Goal: Task Accomplishment & Management: Manage account settings

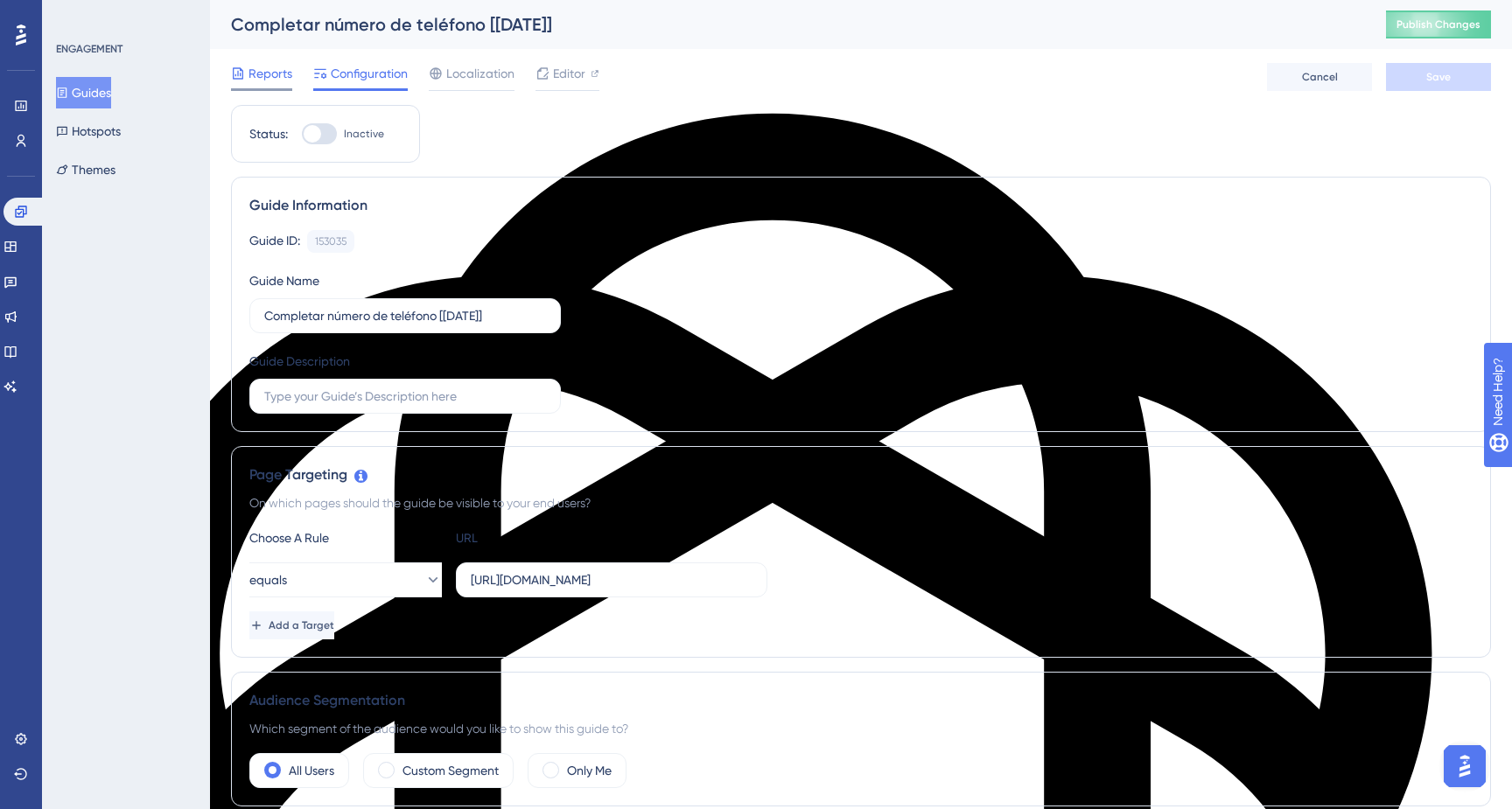
click at [280, 78] on span "Reports" at bounding box center [271, 73] width 44 height 21
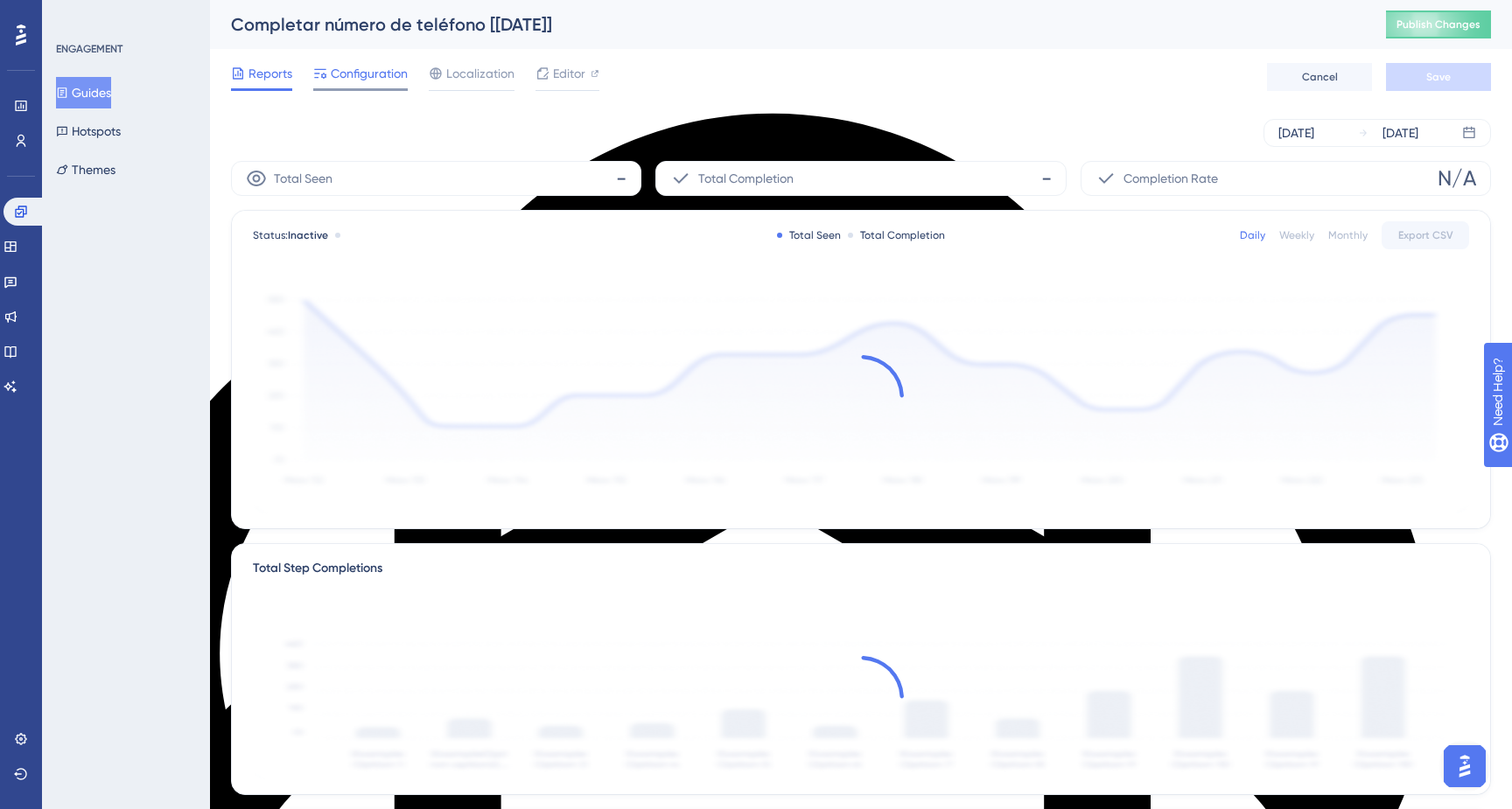
click at [345, 76] on span "Configuration" at bounding box center [369, 73] width 77 height 21
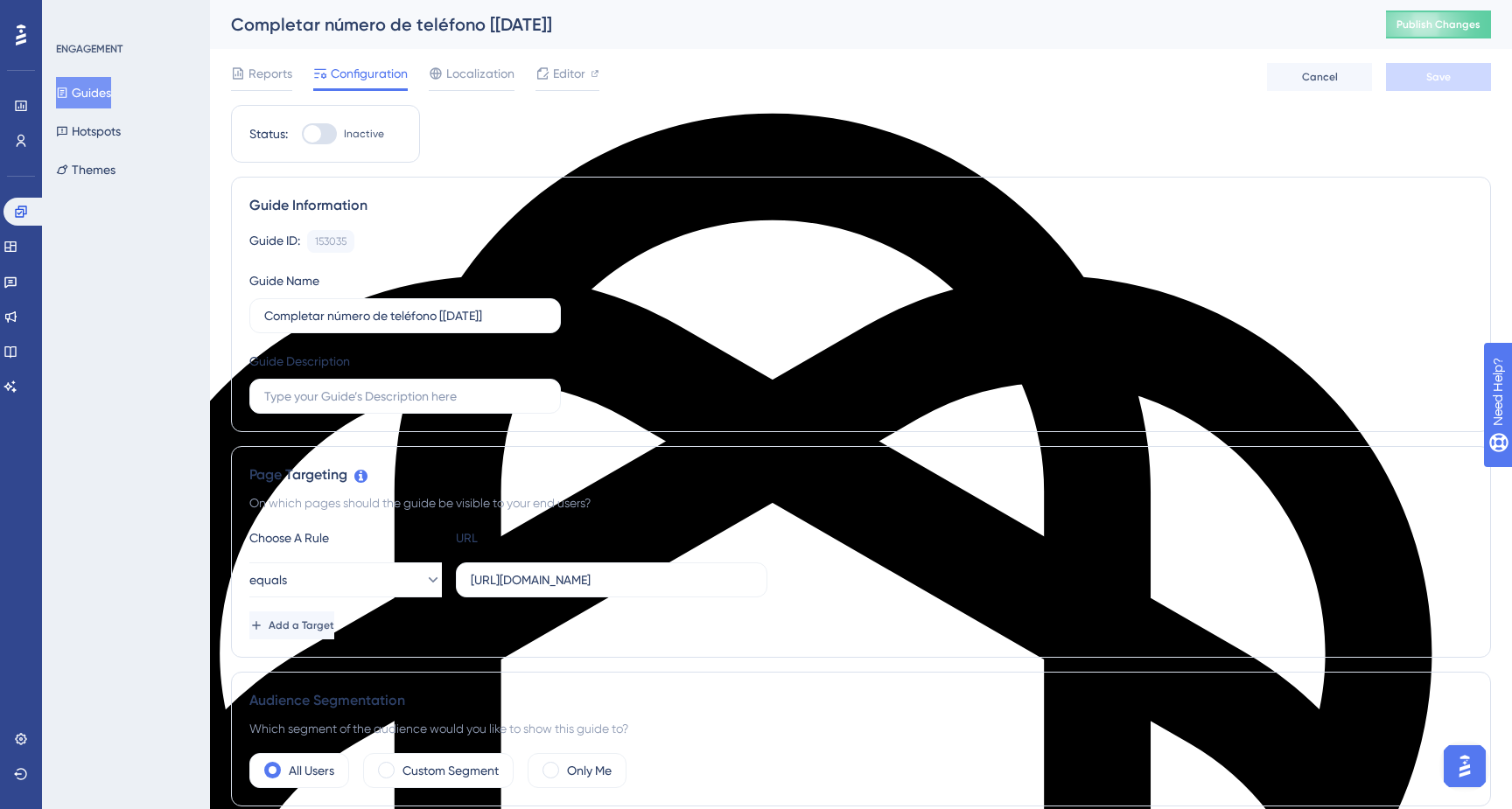
click at [107, 93] on button "Guides" at bounding box center [84, 93] width 55 height 31
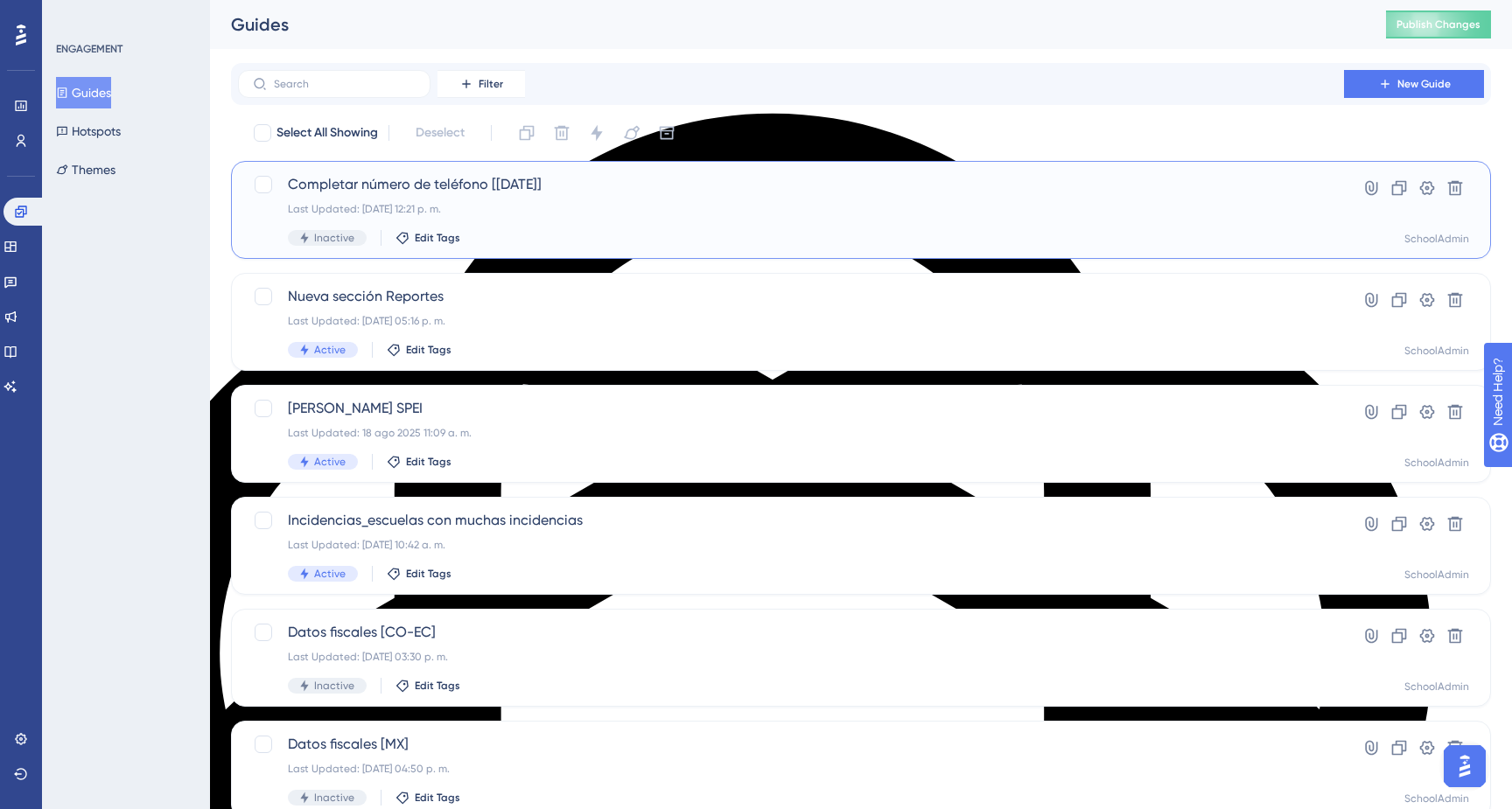
click at [975, 215] on div "Last Updated: 30 sept 2025 12:21 p. m." at bounding box center [790, 208] width 1006 height 14
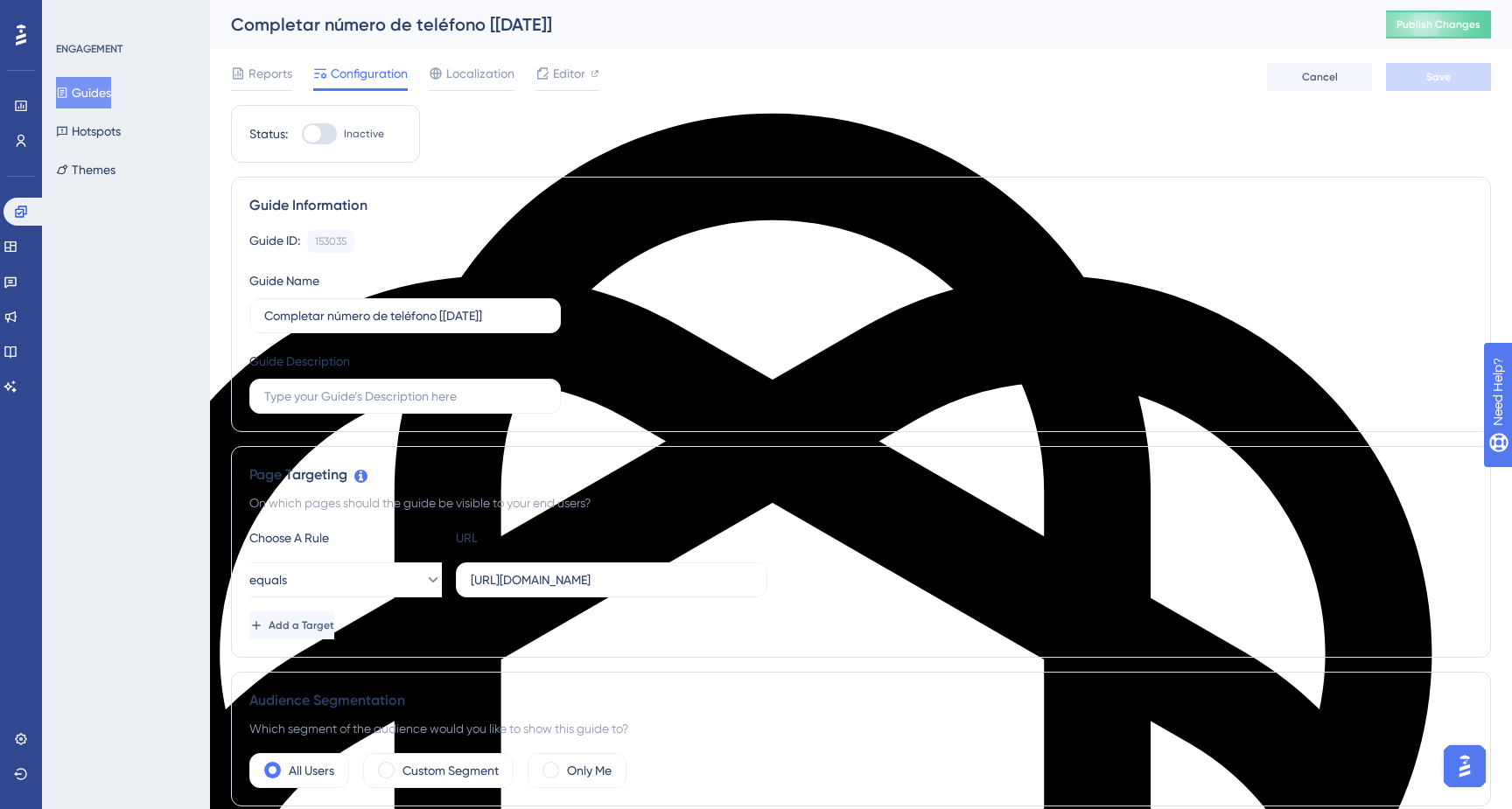
click at [62, 78] on div "Guides Hotspots Themes" at bounding box center [127, 131] width 141 height 108
click at [84, 90] on button "Guides" at bounding box center [84, 93] width 55 height 31
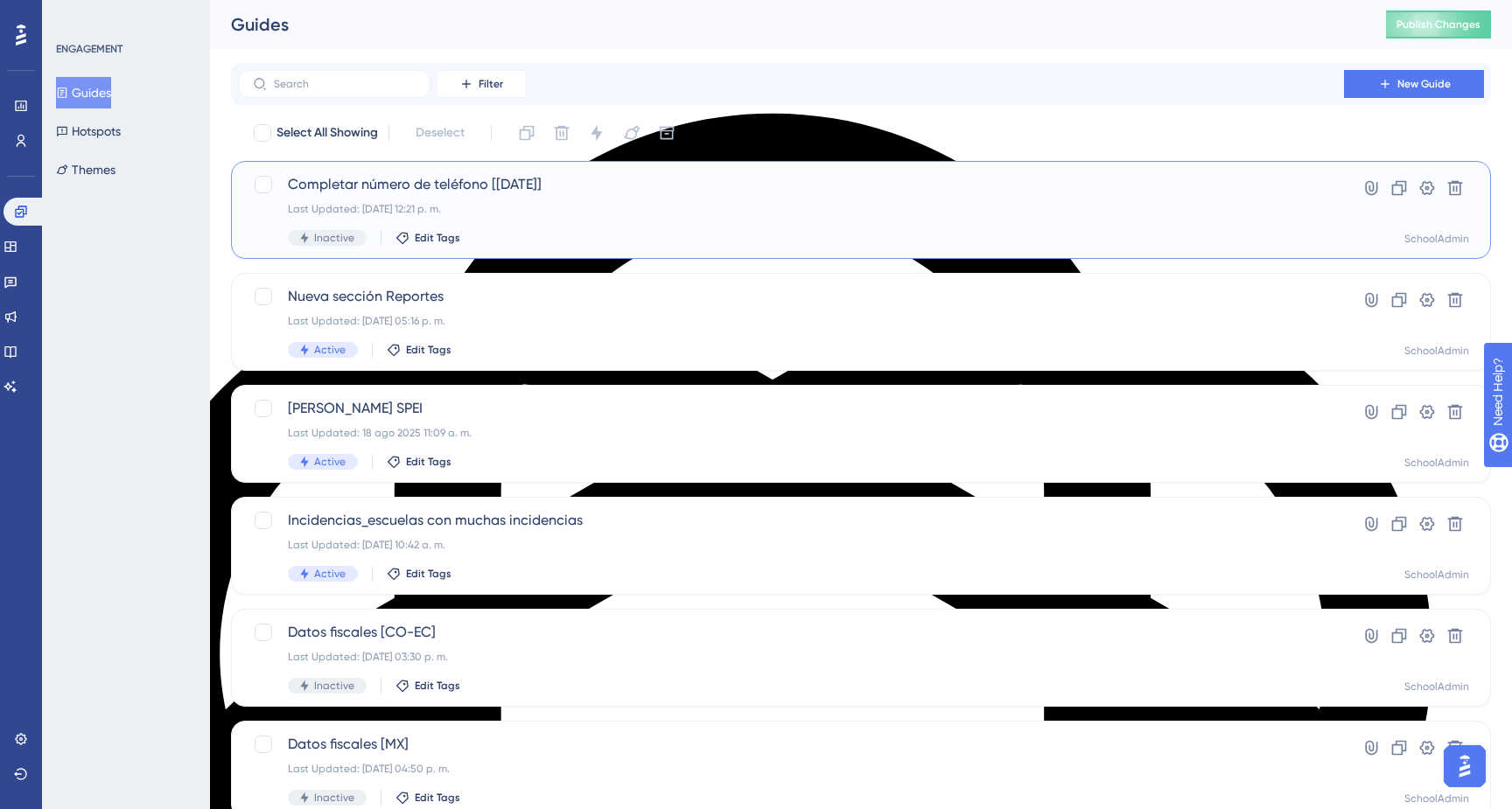
click at [589, 238] on div "Inactive Edit Tags" at bounding box center [790, 238] width 1006 height 16
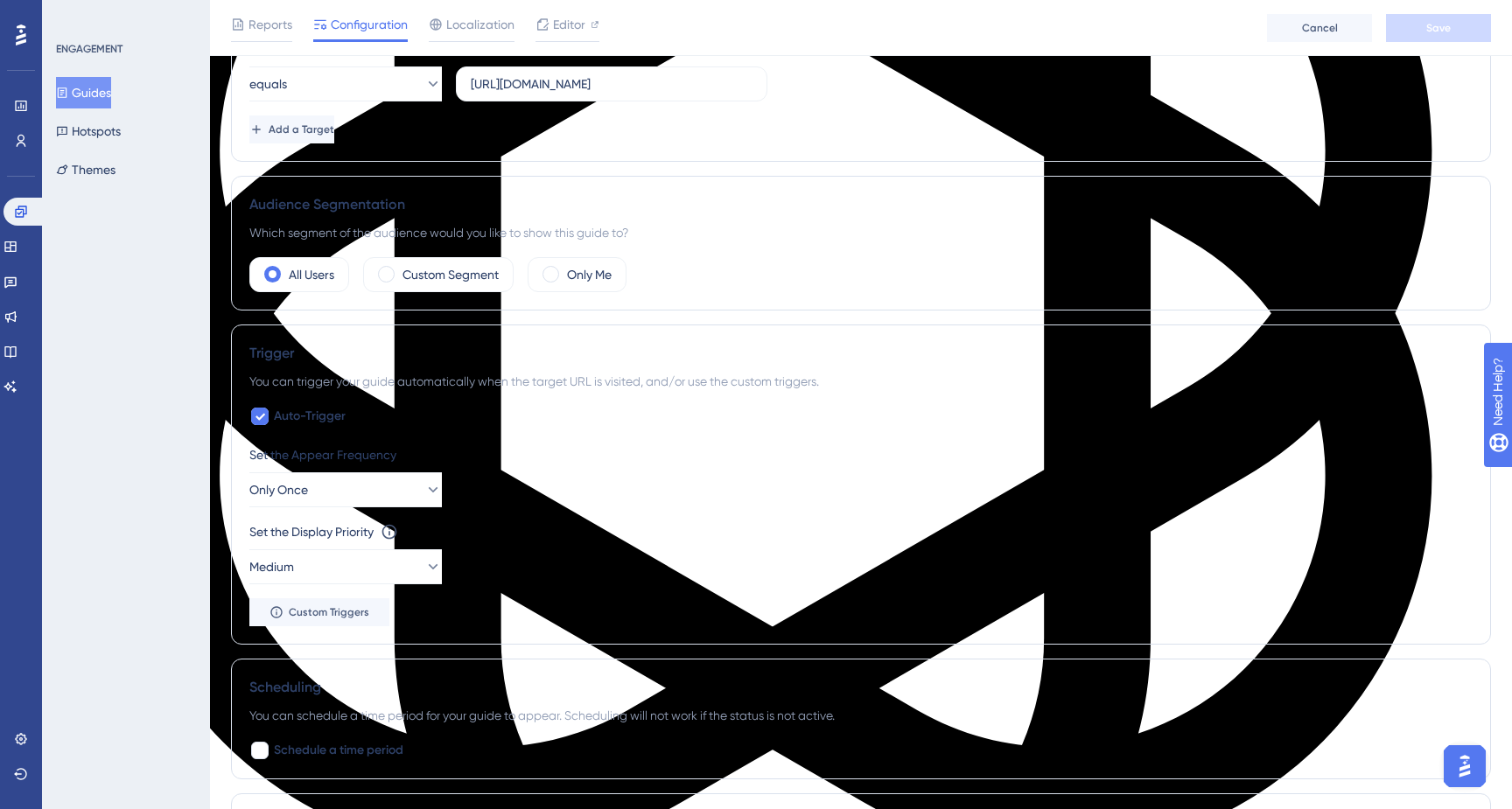
scroll to position [520, 0]
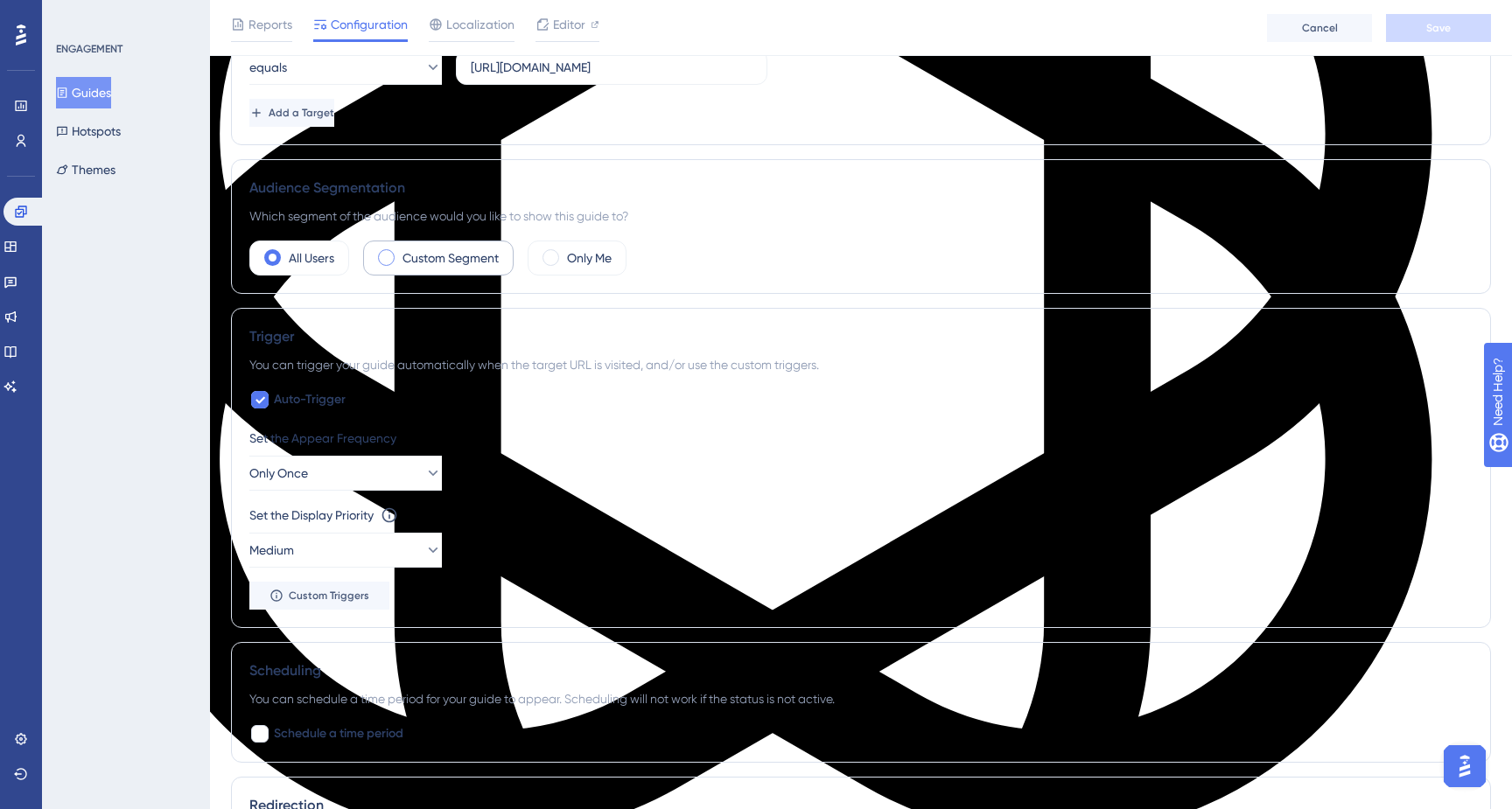
click at [382, 257] on span at bounding box center [387, 257] width 17 height 17
click at [400, 252] on input "radio" at bounding box center [400, 252] width 0 height 0
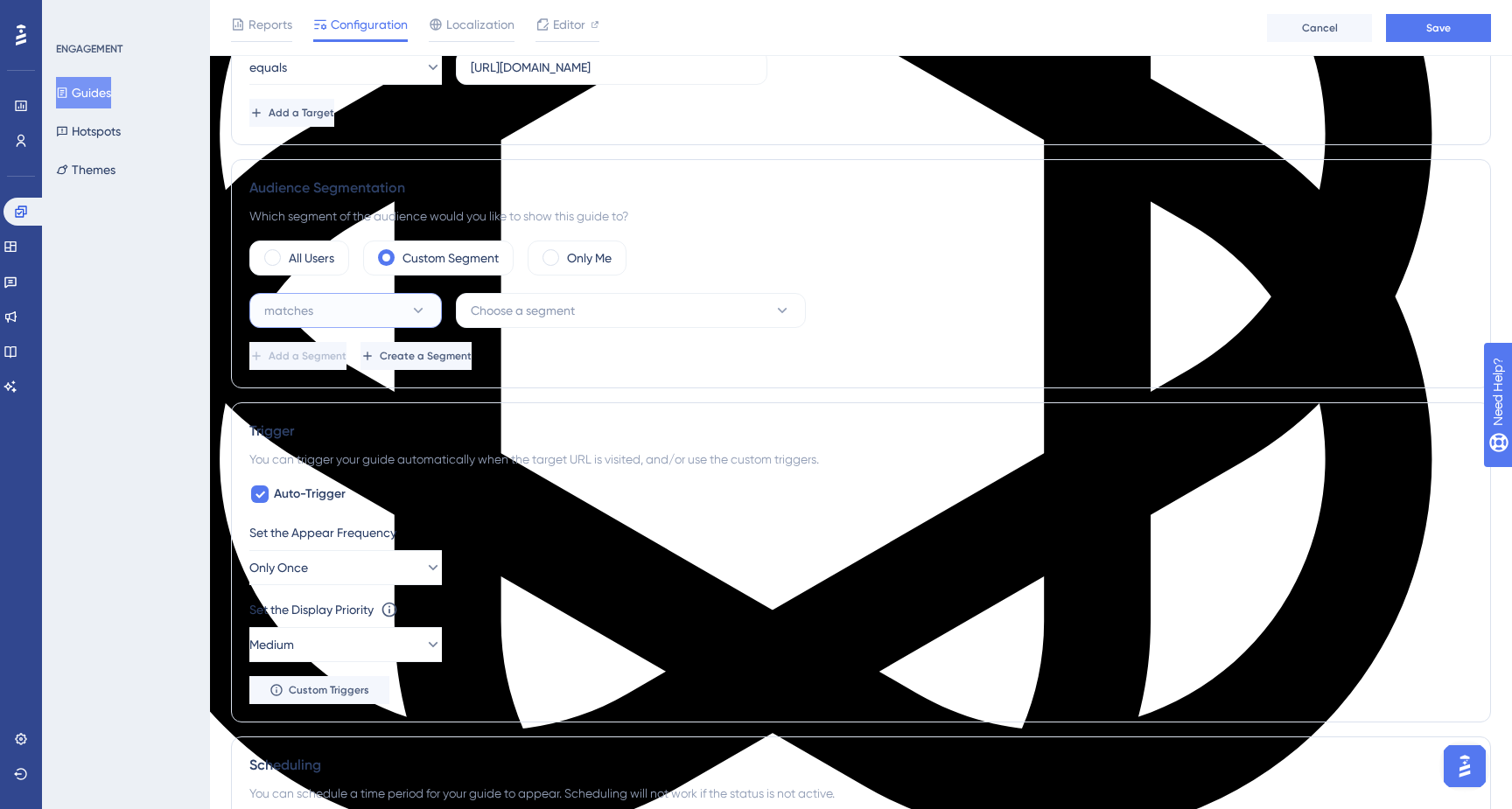
click at [412, 311] on icon at bounding box center [418, 310] width 17 height 17
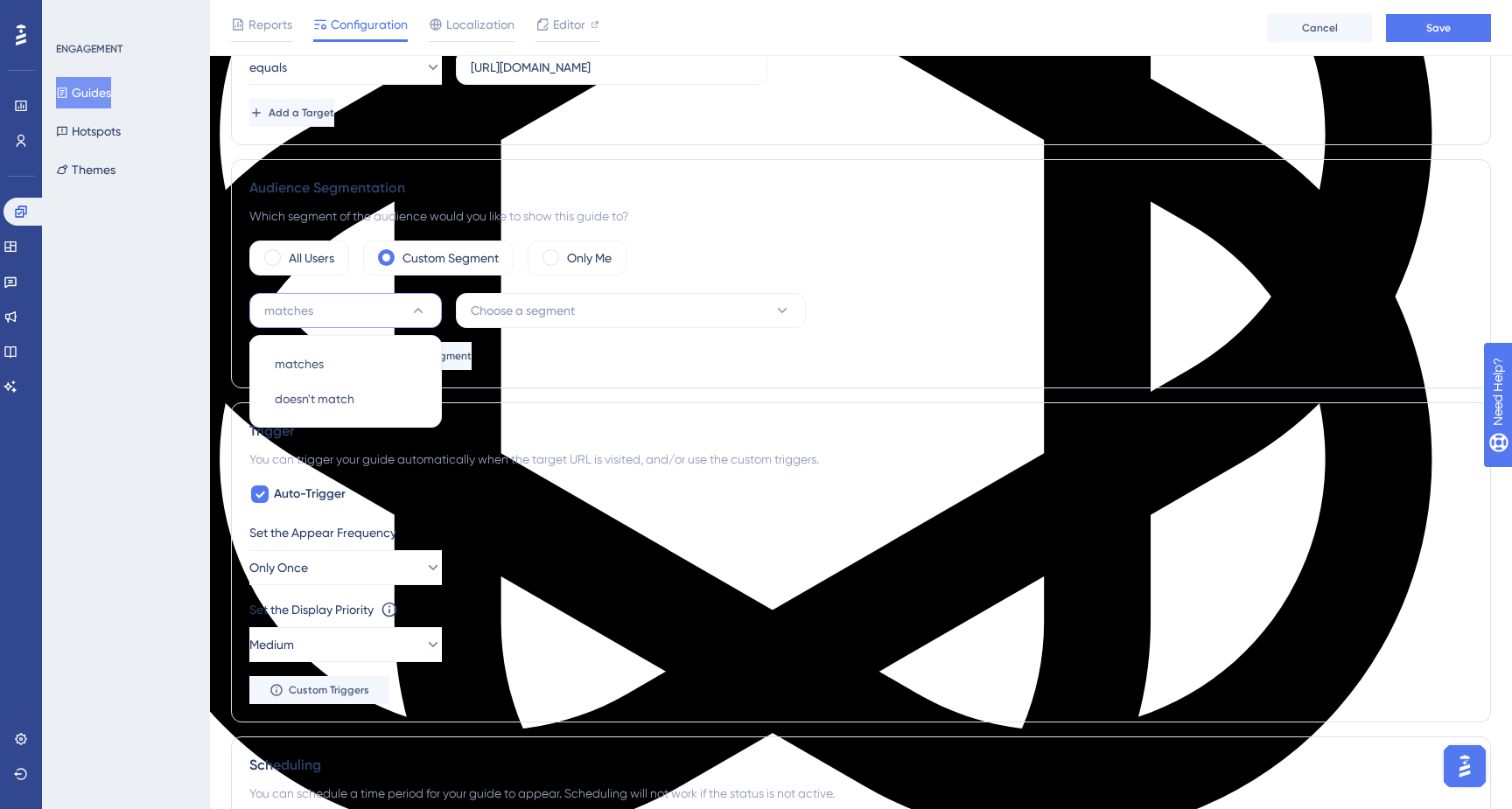
click at [412, 311] on icon at bounding box center [418, 310] width 17 height 17
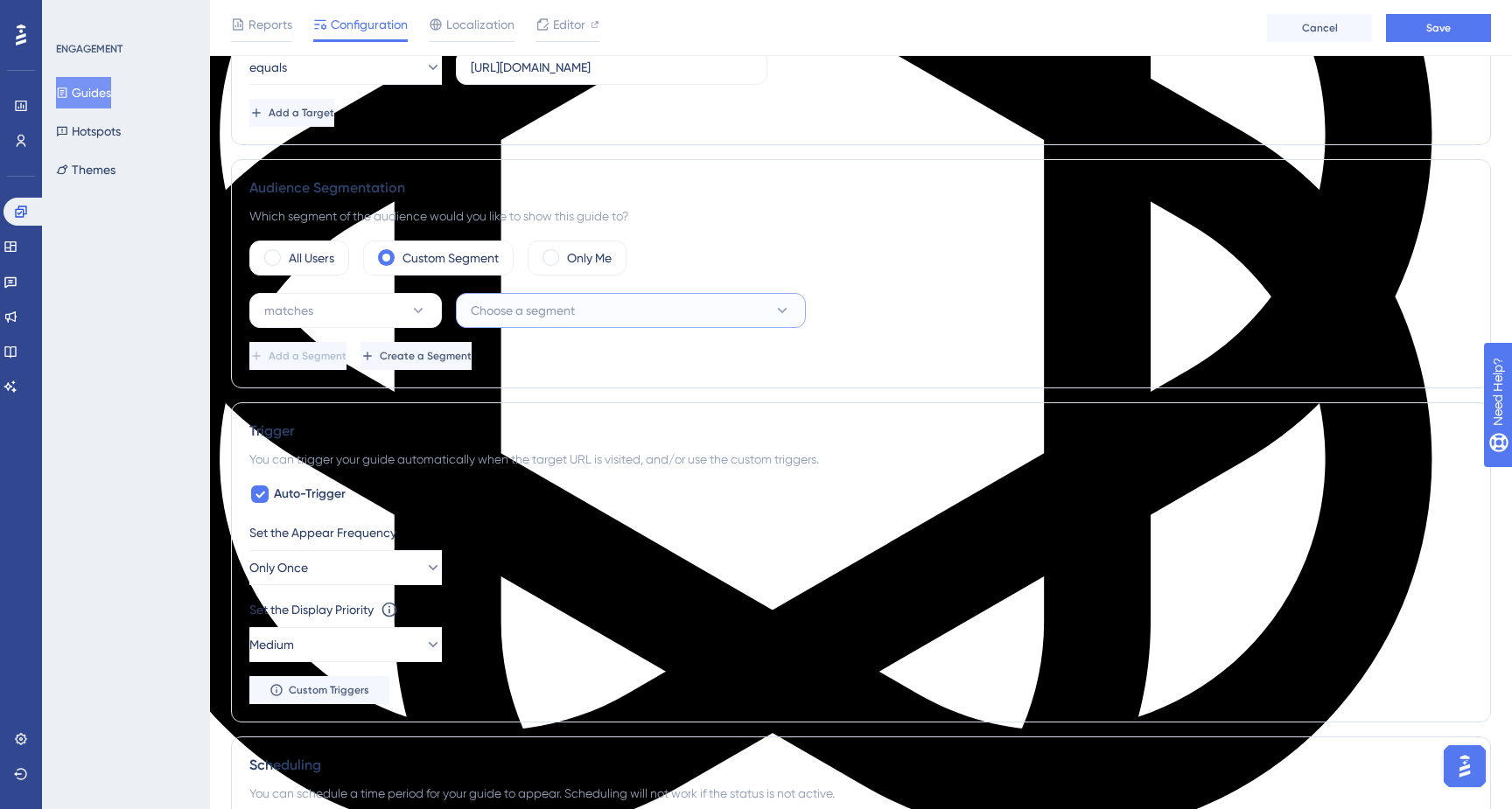
click at [541, 308] on span "Choose a segment" at bounding box center [522, 310] width 104 height 21
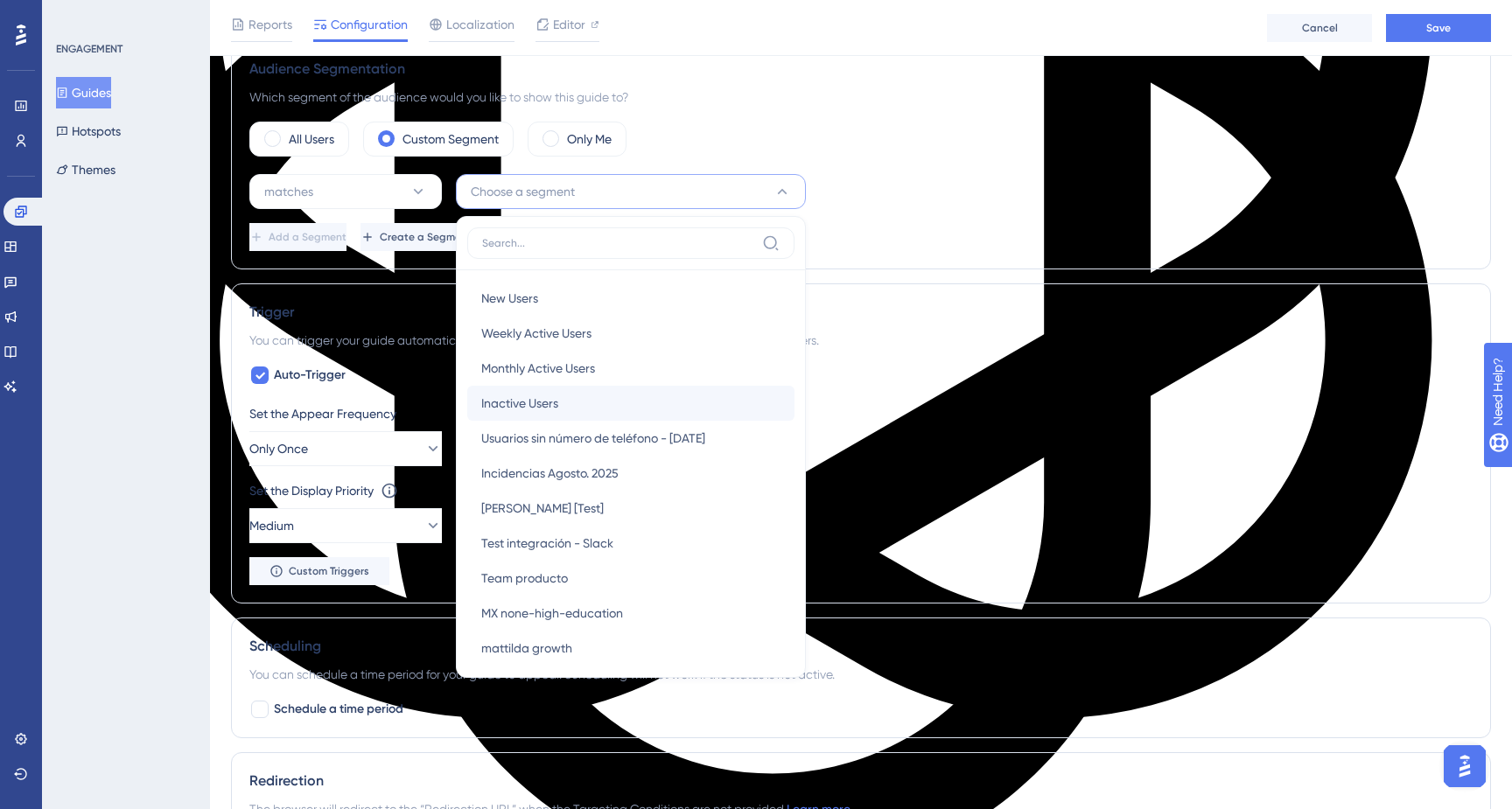
scroll to position [646, 0]
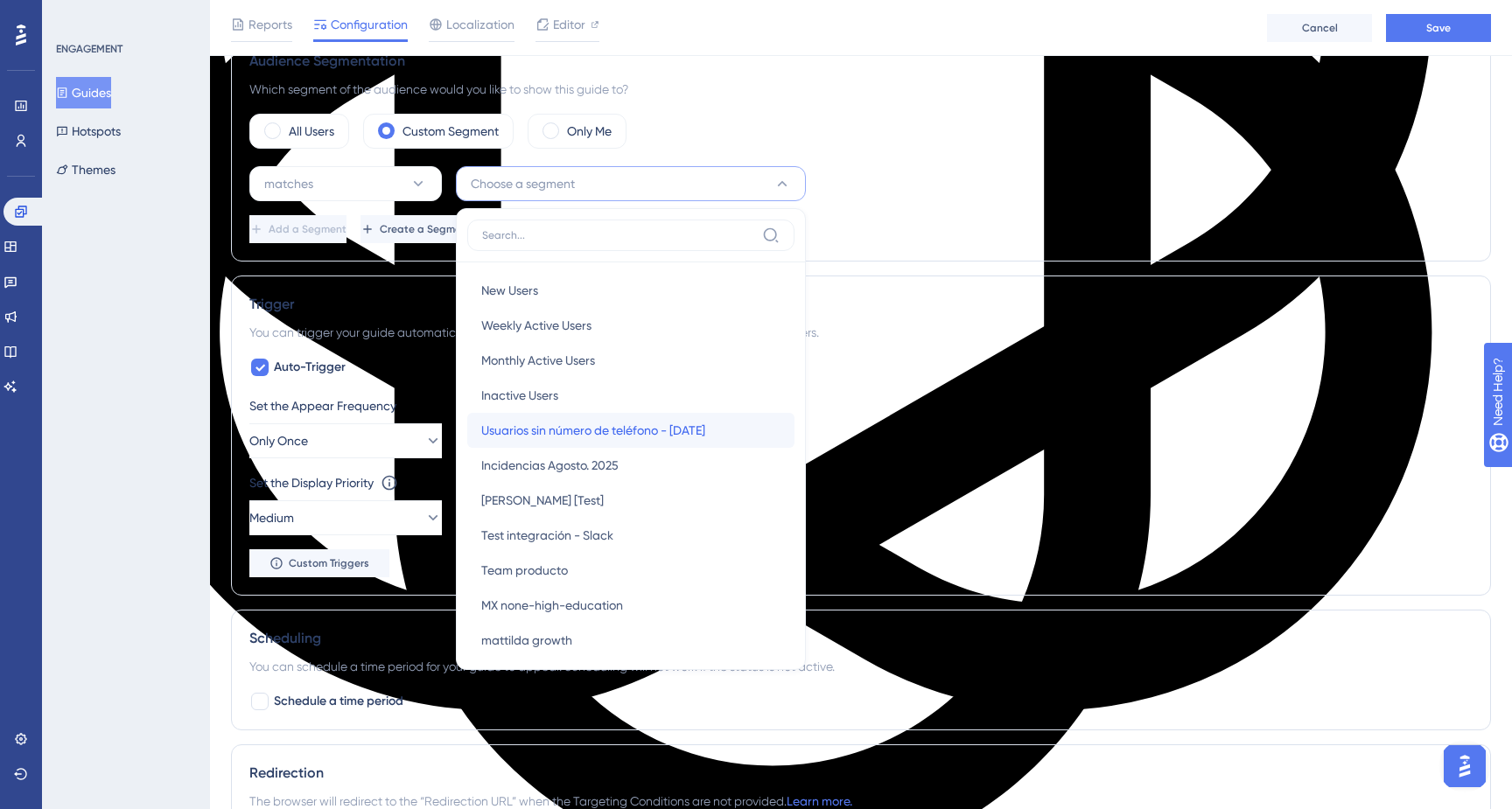
click at [595, 433] on span "Usuarios sin número de teléfono - [DATE]" at bounding box center [593, 430] width 224 height 21
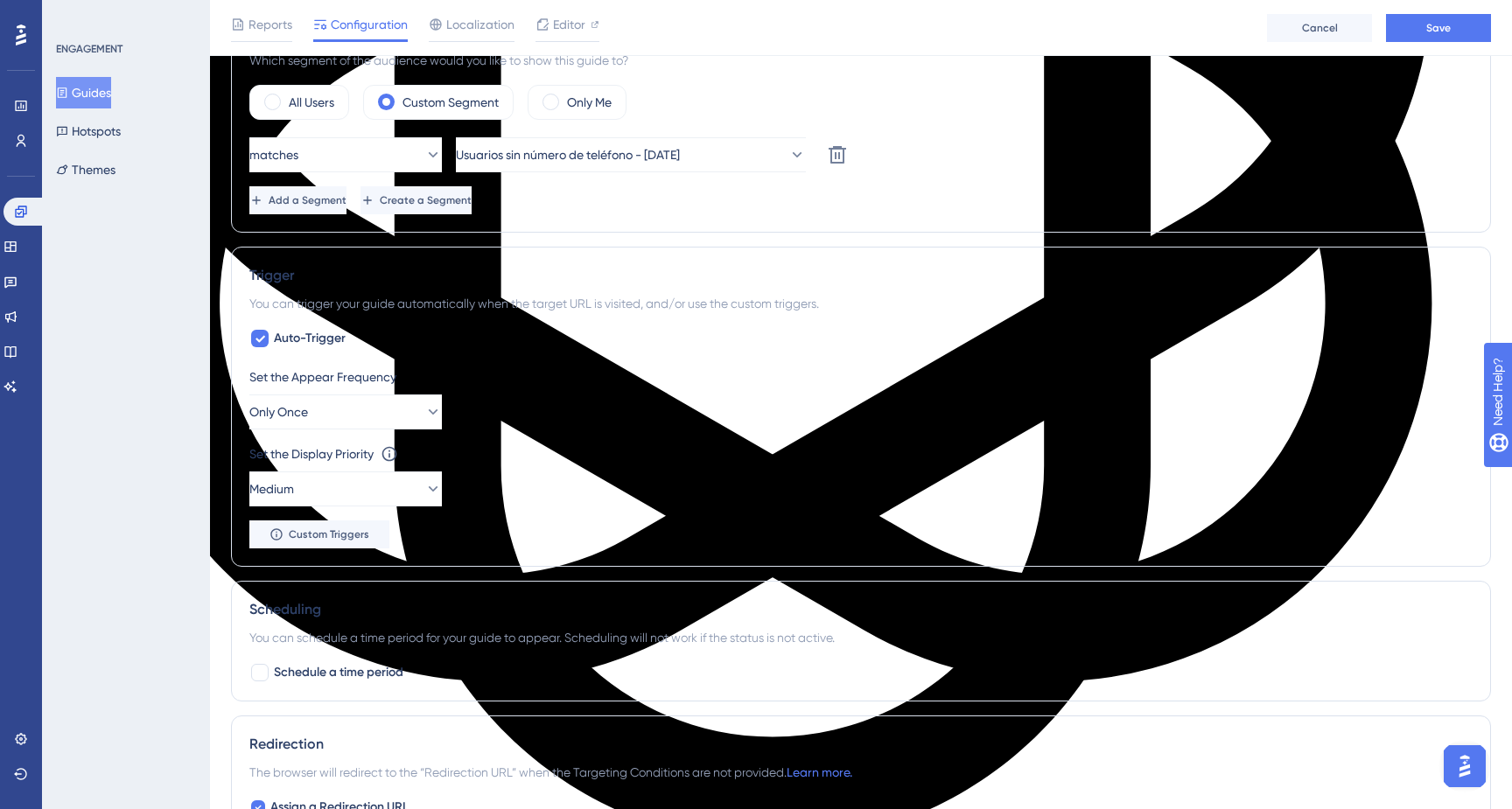
scroll to position [656, 0]
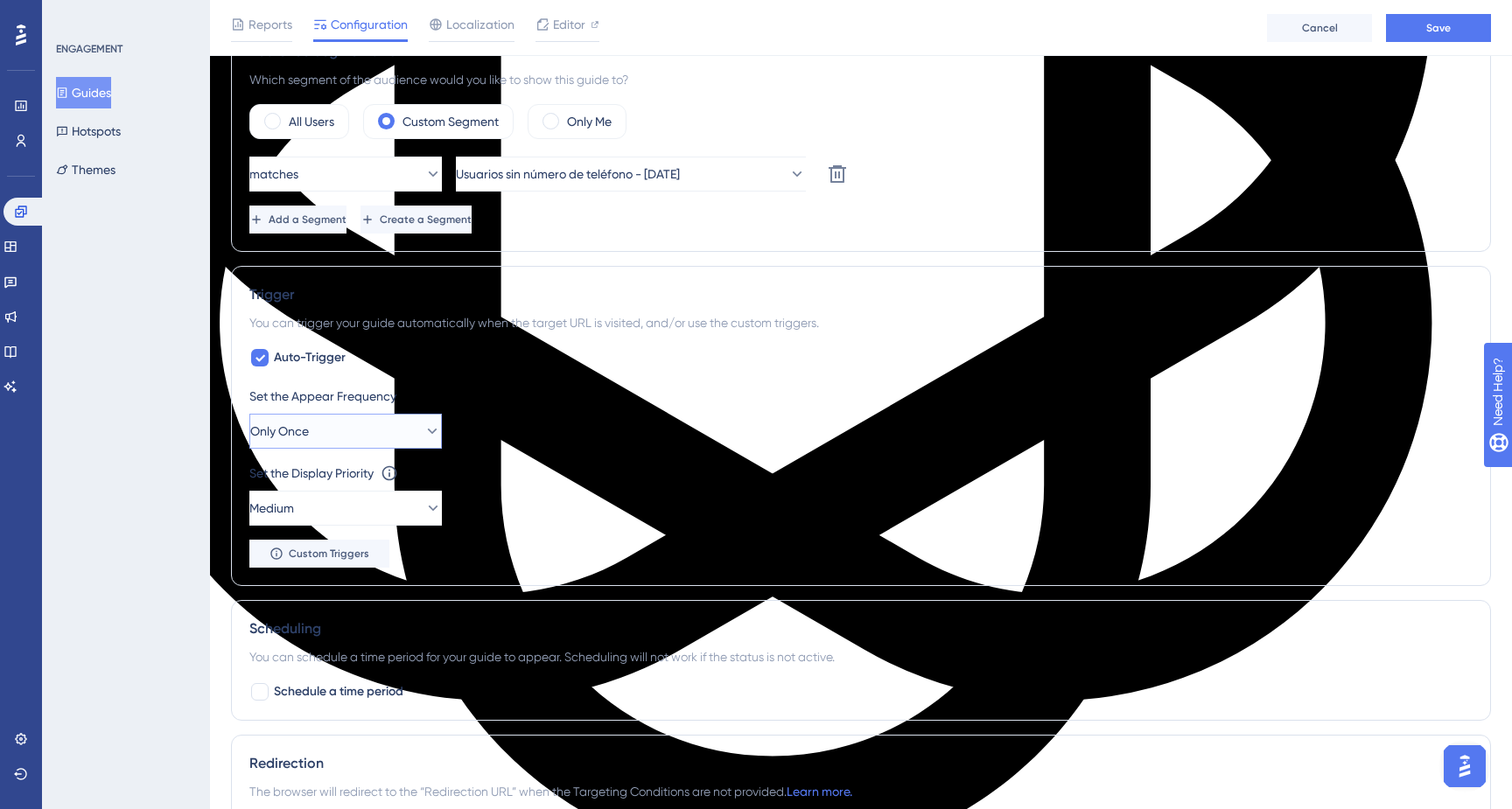
click at [423, 433] on icon at bounding box center [432, 431] width 17 height 17
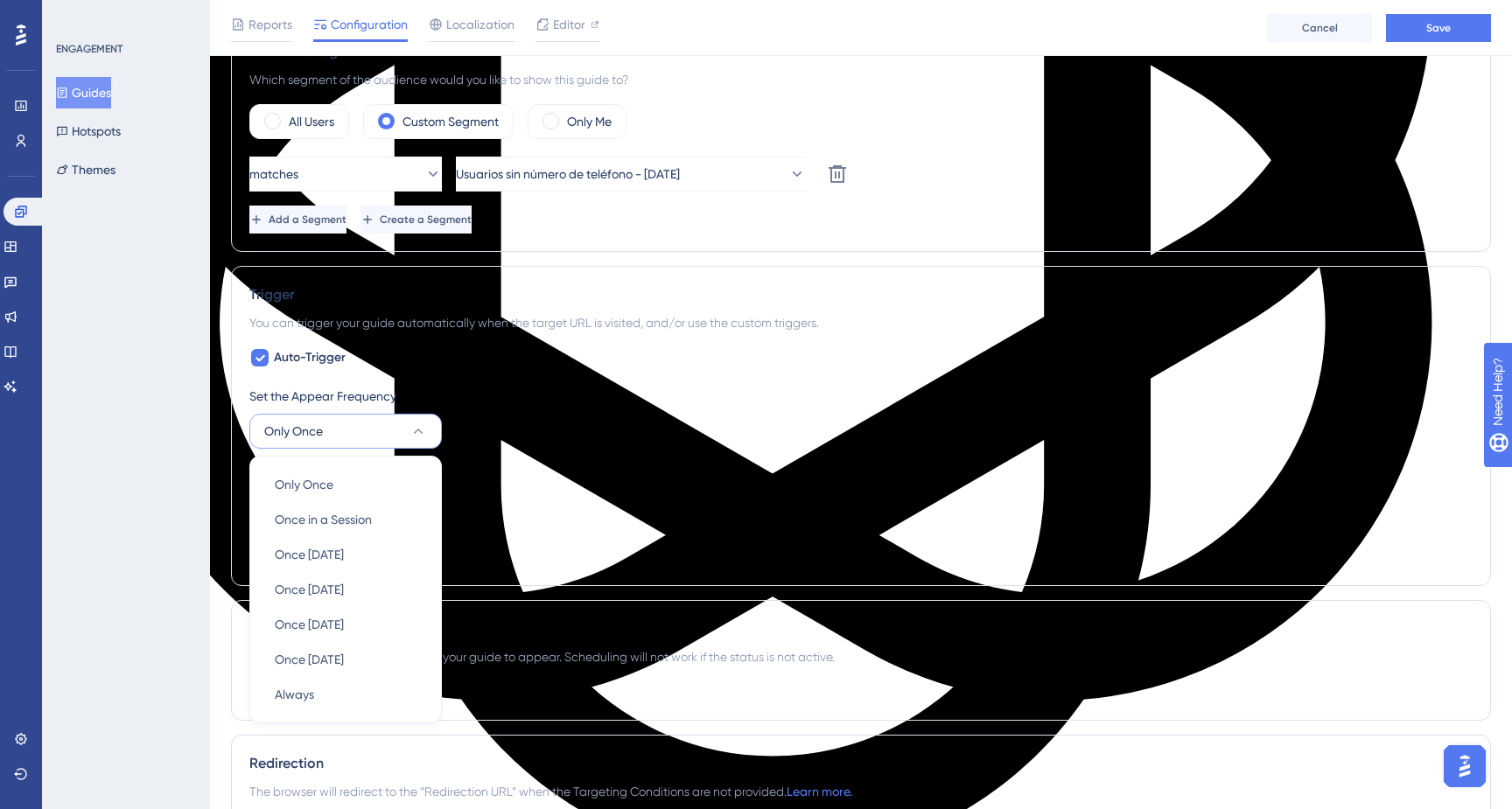
scroll to position [840, 0]
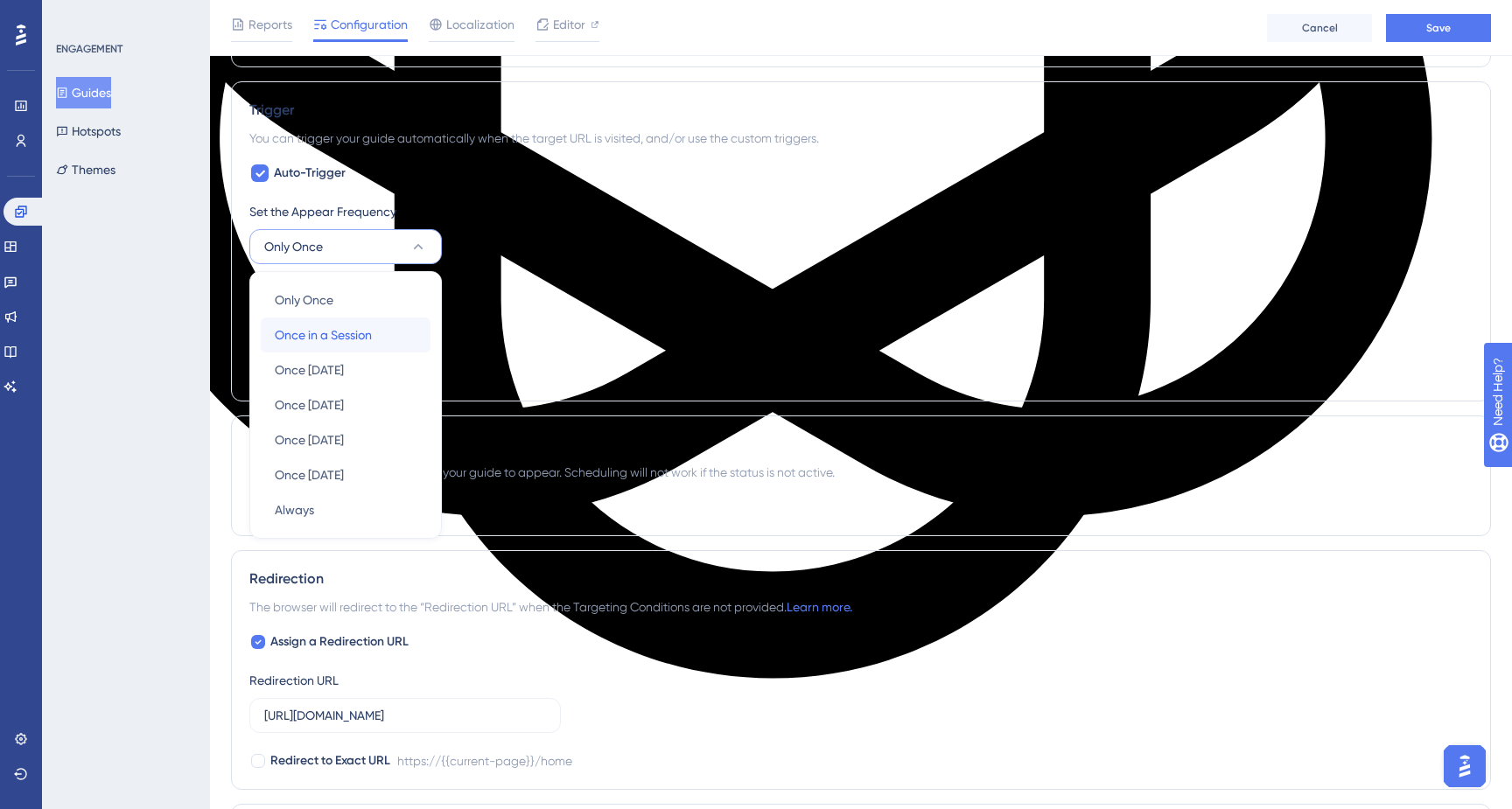
click at [364, 343] on span "Once in a Session" at bounding box center [323, 334] width 97 height 21
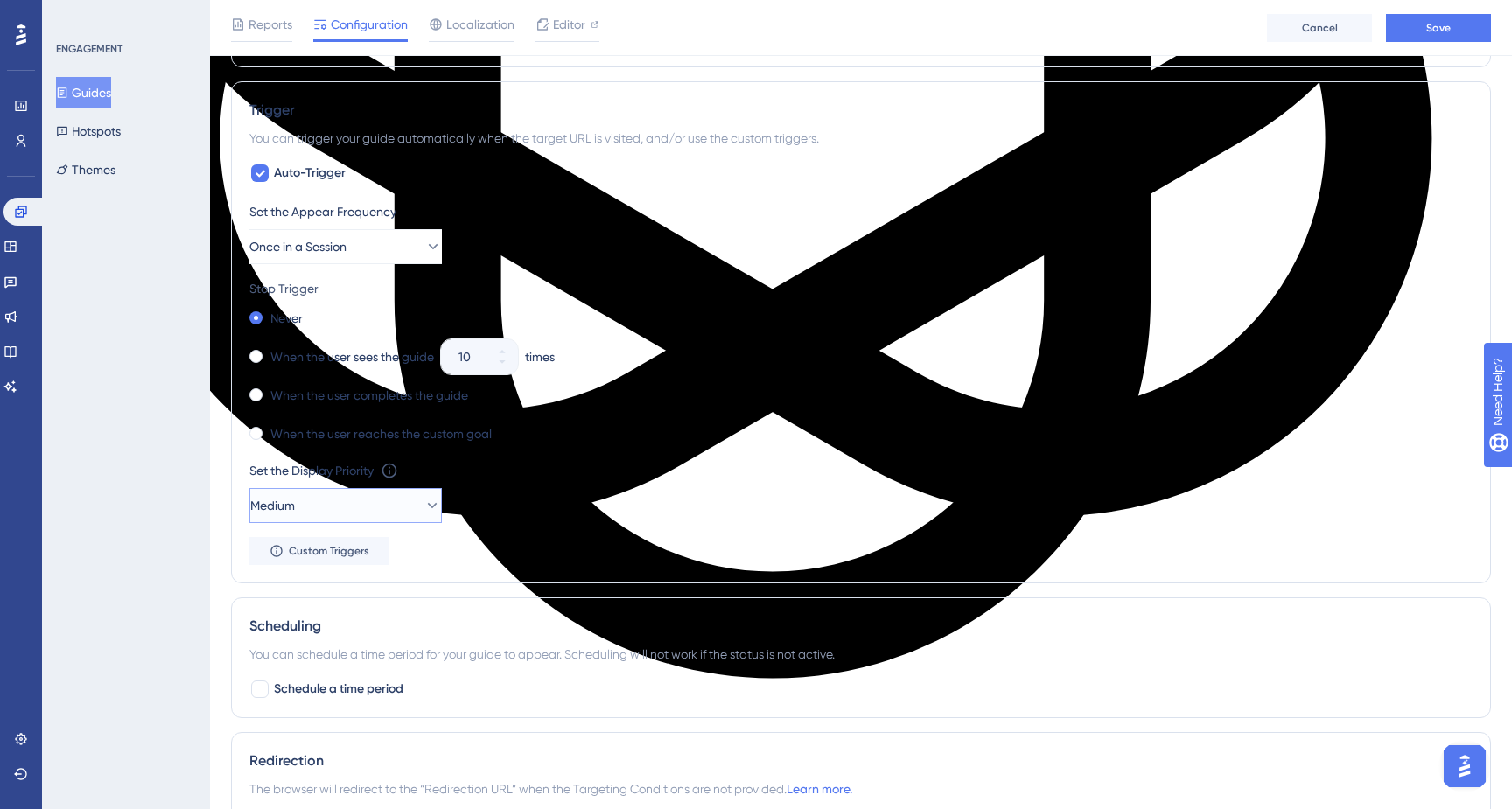
click at [424, 502] on icon at bounding box center [432, 505] width 17 height 17
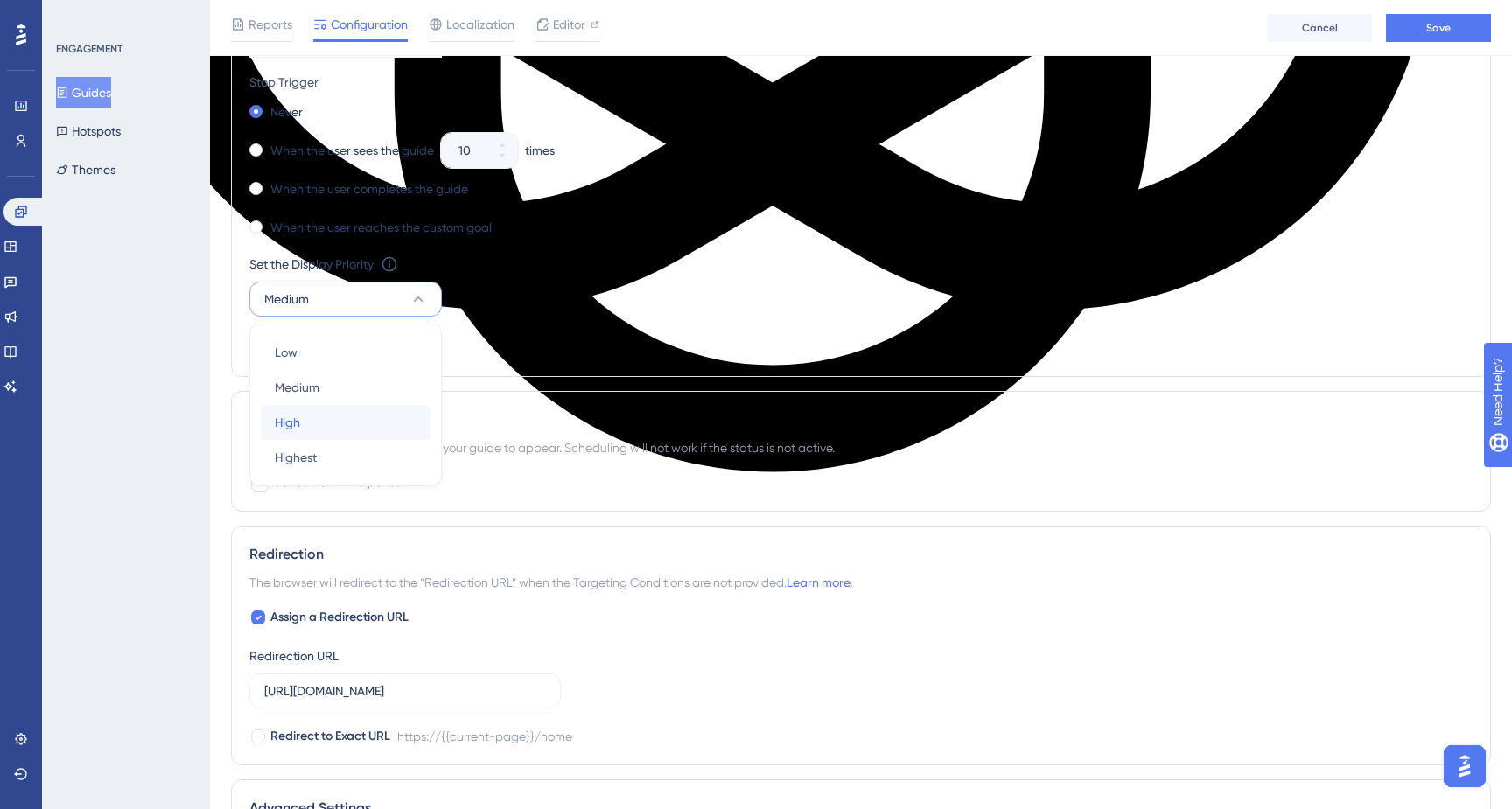
click at [310, 421] on div "High High" at bounding box center [345, 422] width 141 height 35
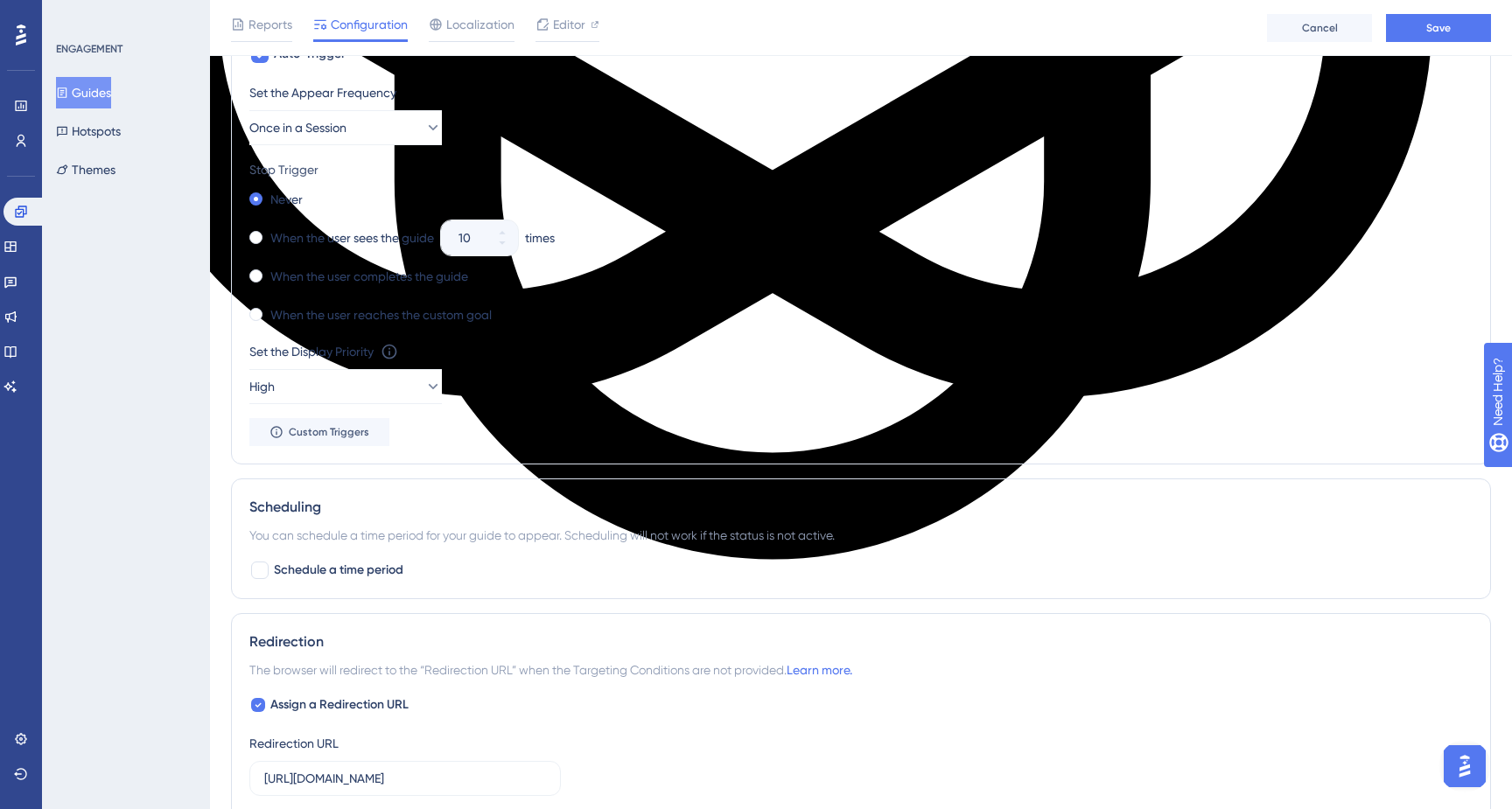
scroll to position [949, 0]
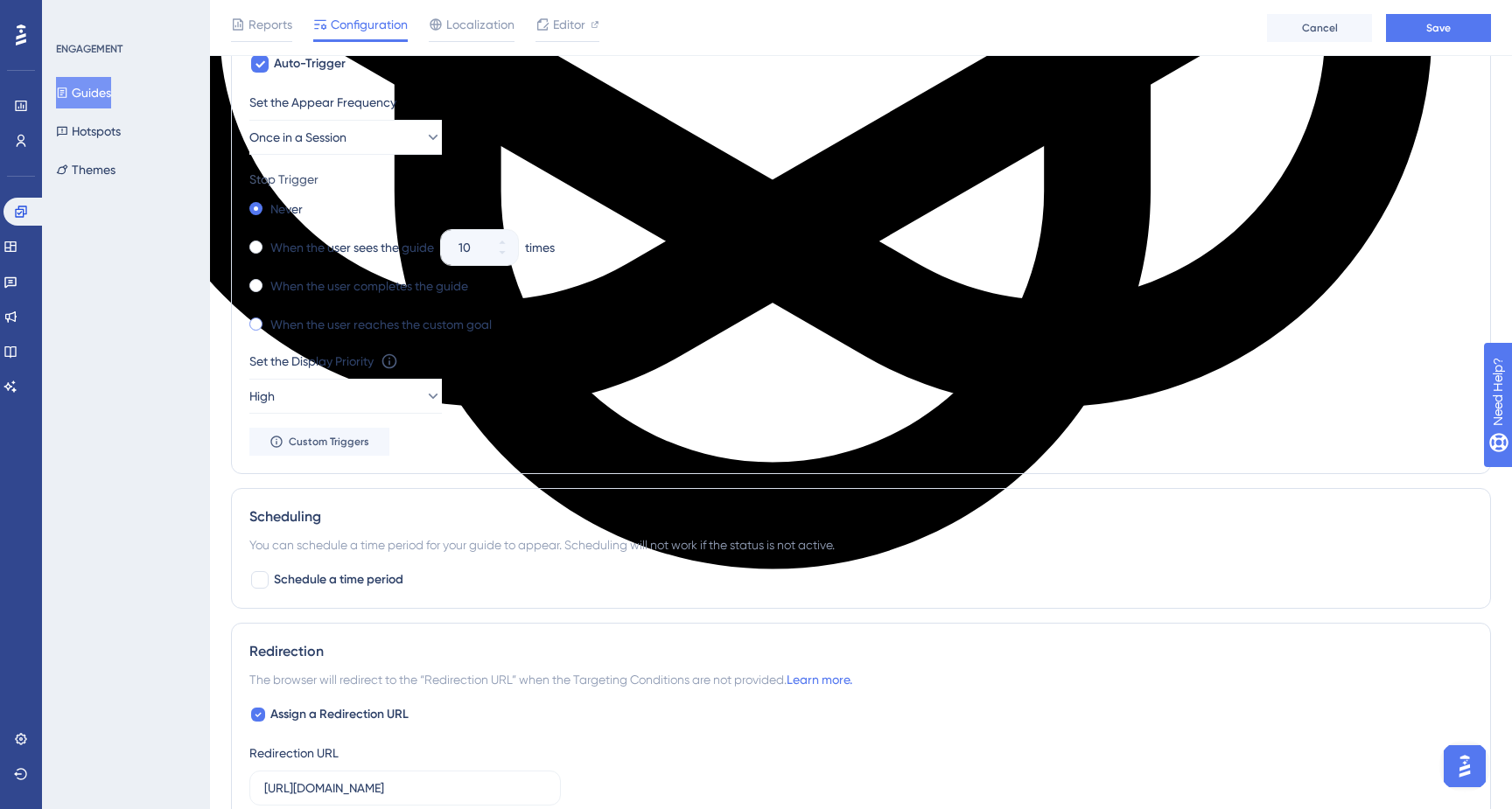
click at [253, 323] on span at bounding box center [255, 324] width 13 height 13
click at [267, 320] on input "radio" at bounding box center [267, 320] width 0 height 0
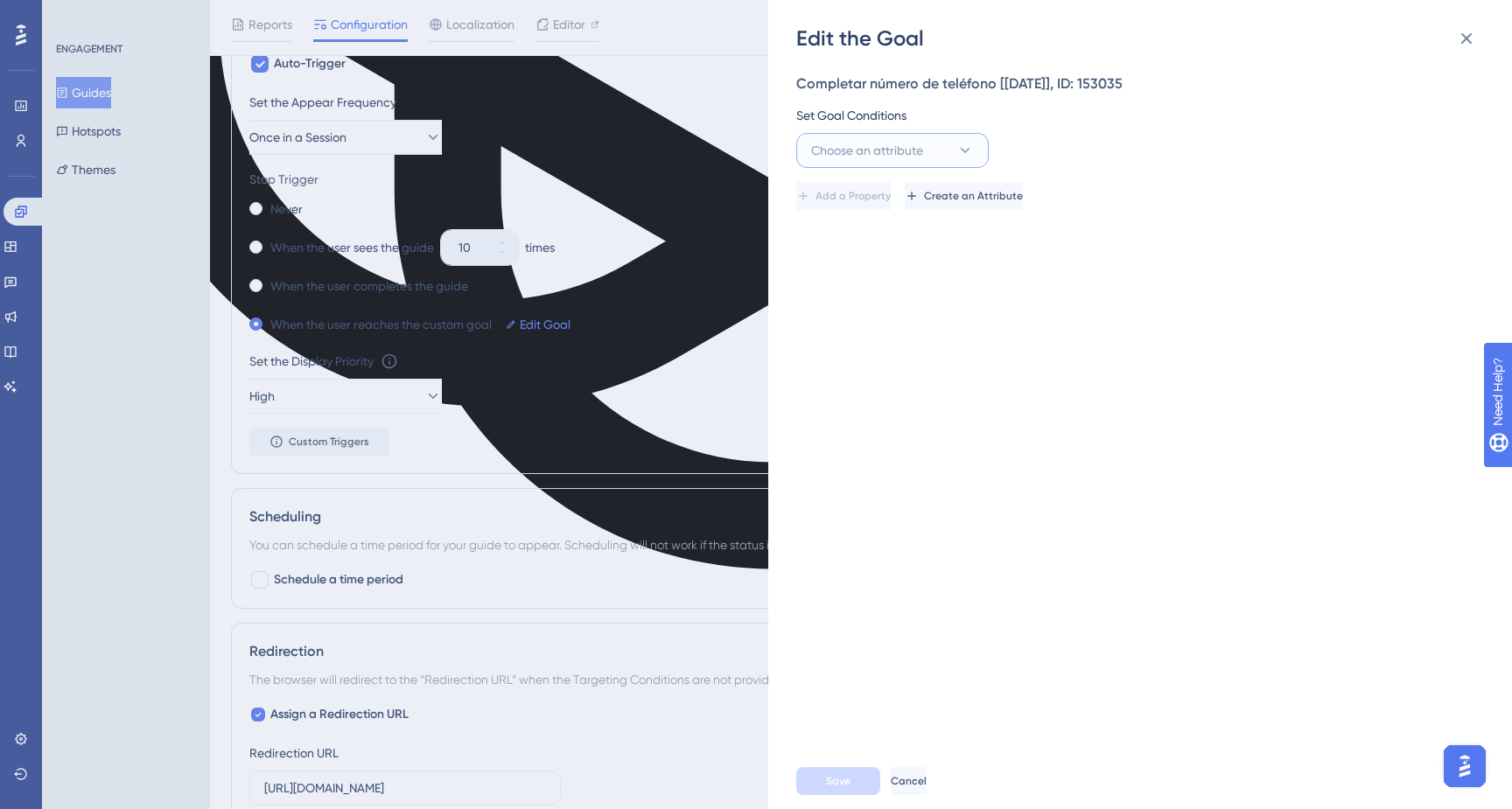
click at [962, 152] on icon at bounding box center [965, 150] width 17 height 17
click at [894, 359] on span "company_name" at bounding box center [866, 352] width 91 height 21
click at [970, 151] on icon at bounding box center [978, 150] width 17 height 17
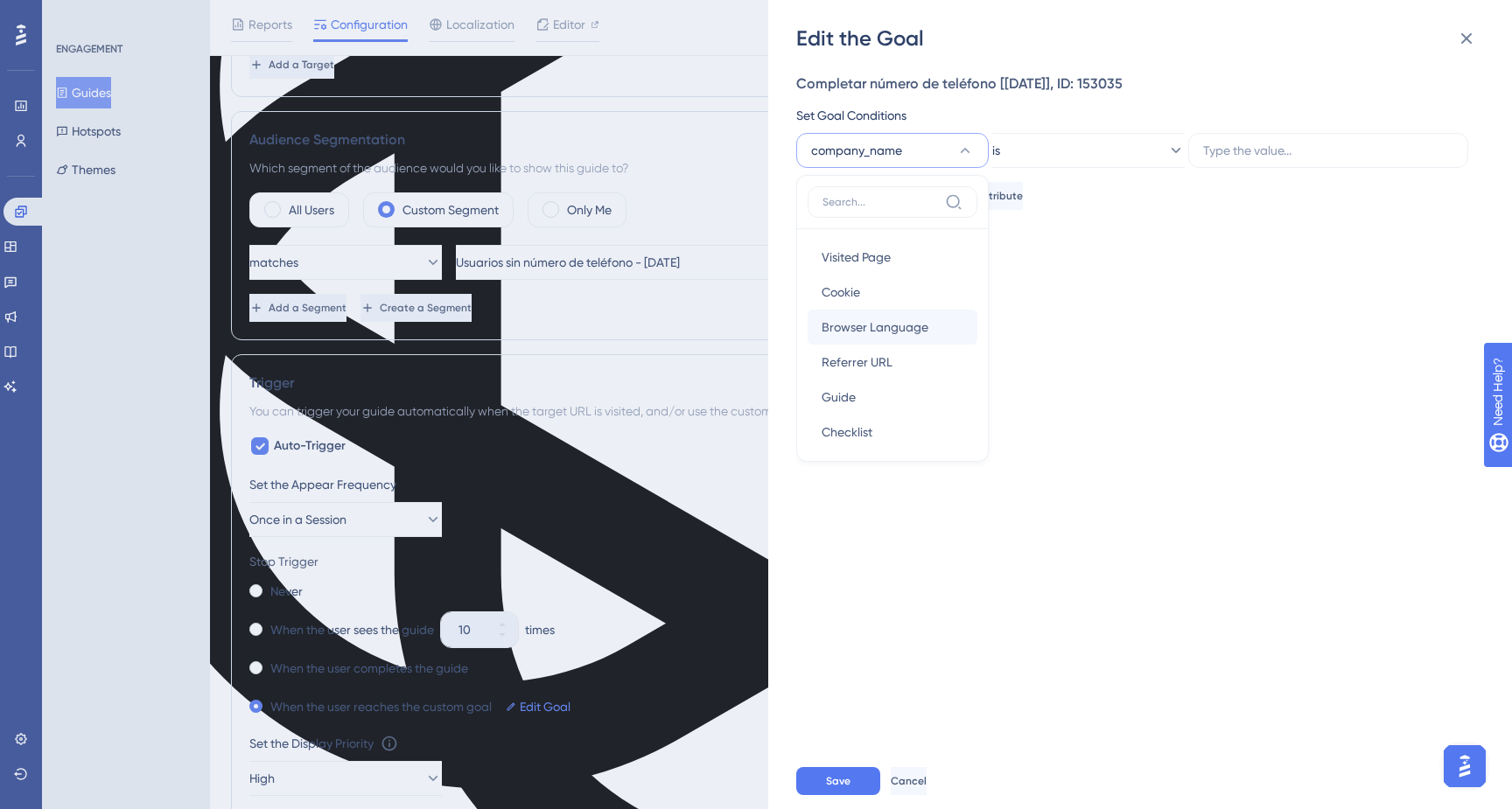
scroll to position [0, 0]
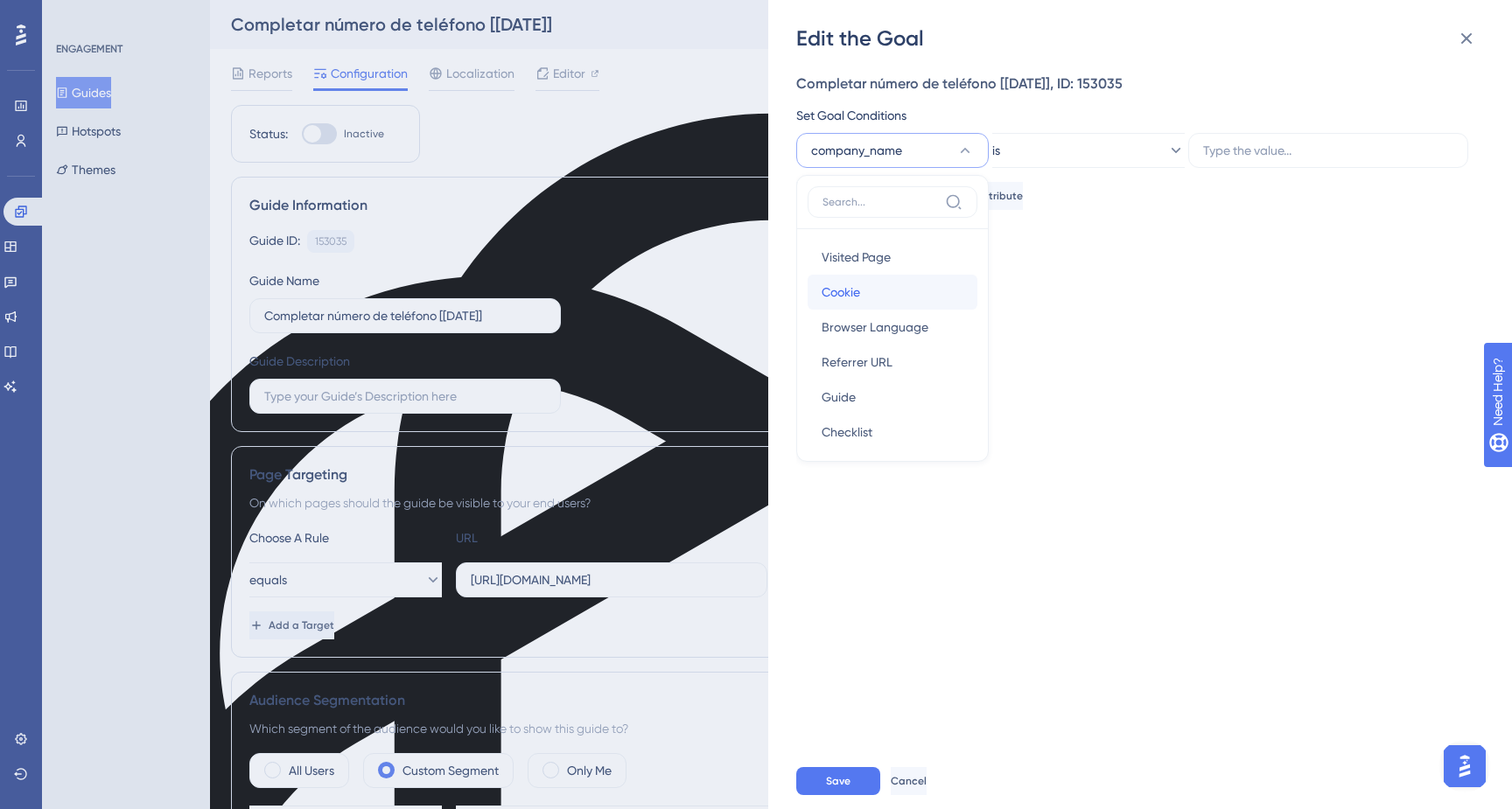
click at [882, 296] on div "Cookie Cookie" at bounding box center [892, 292] width 141 height 35
click at [970, 157] on icon at bounding box center [978, 150] width 17 height 17
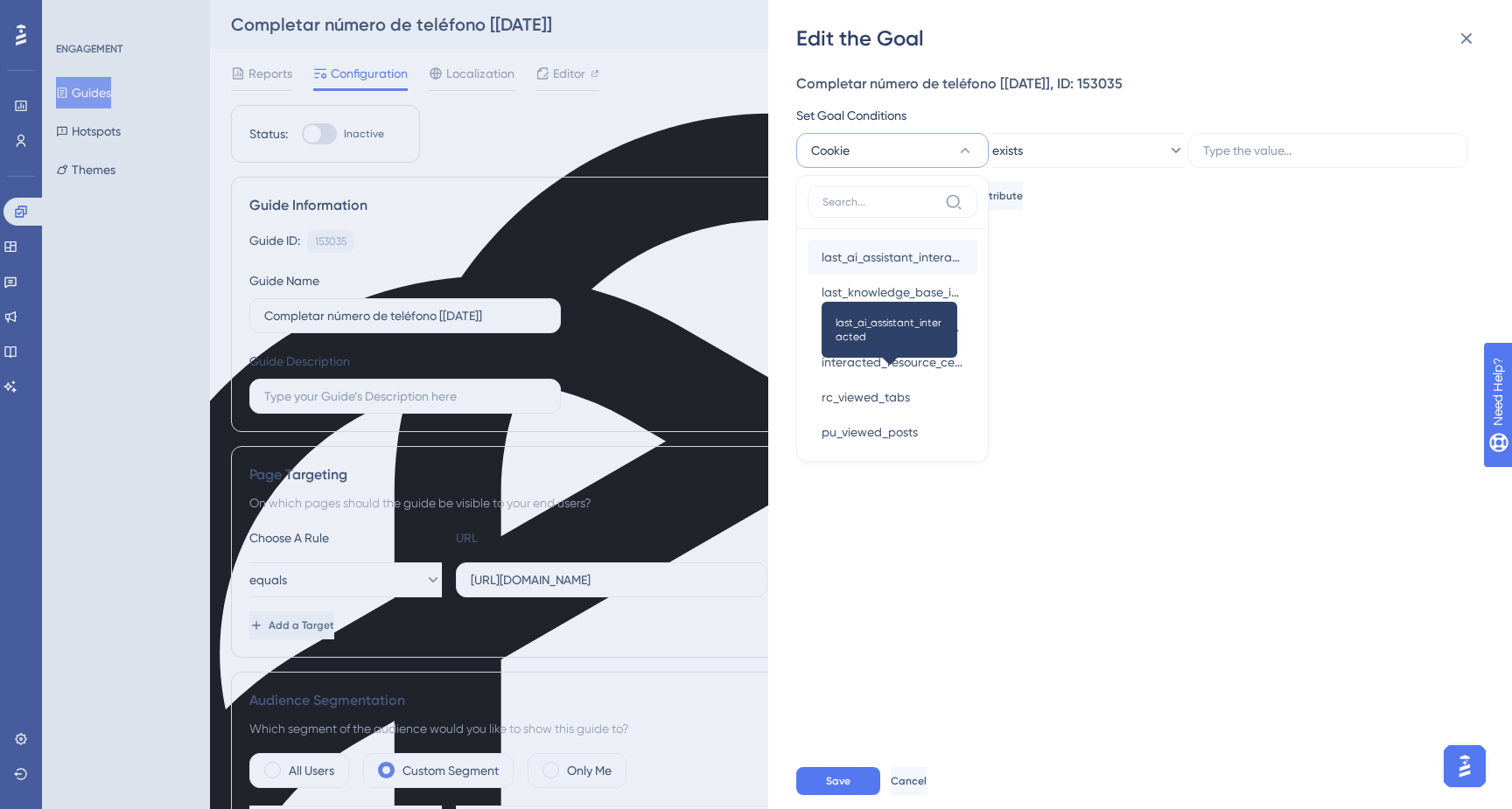
scroll to position [712, 0]
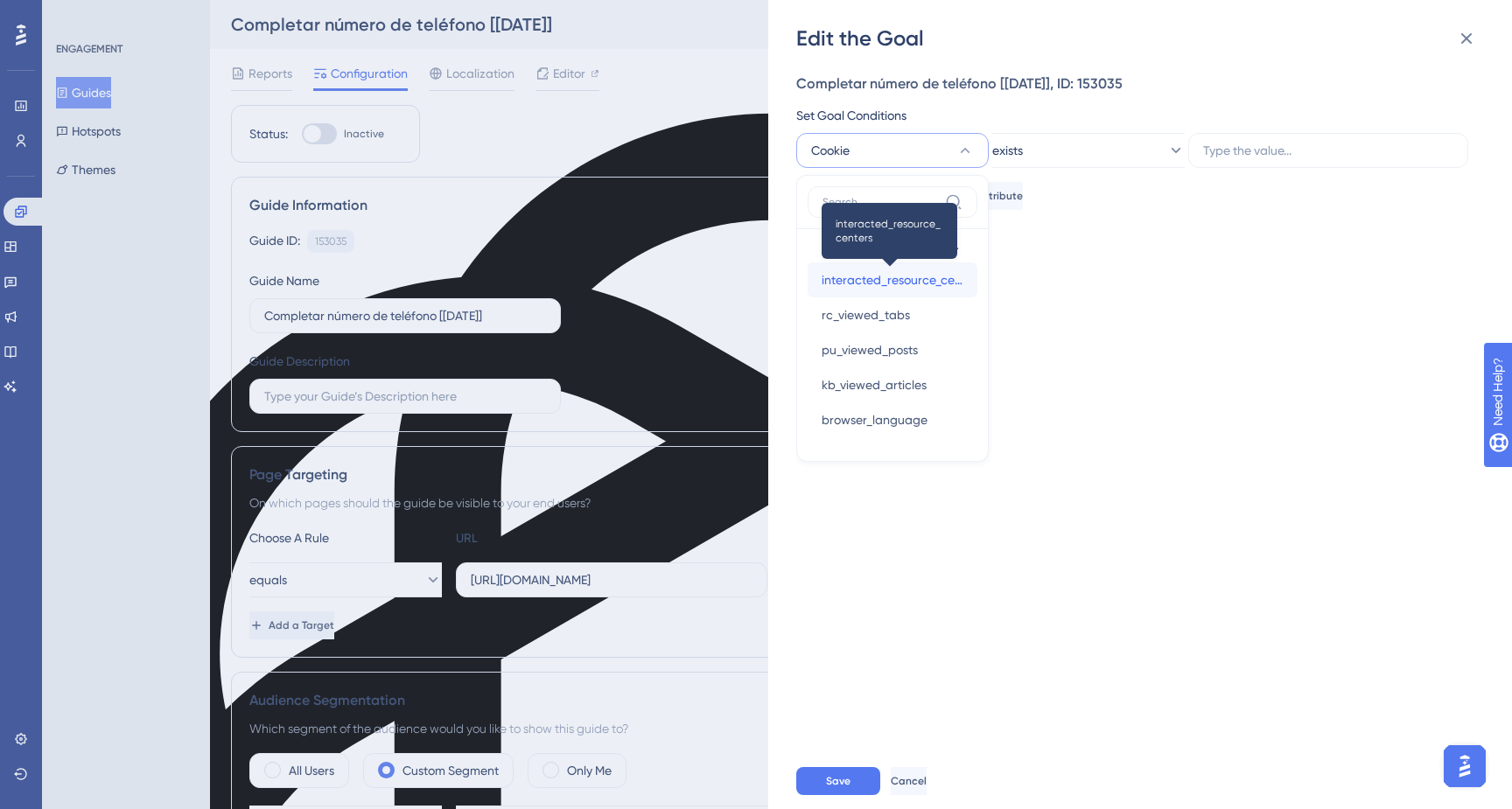
click at [923, 288] on span "interacted_resource_centers" at bounding box center [892, 279] width 141 height 21
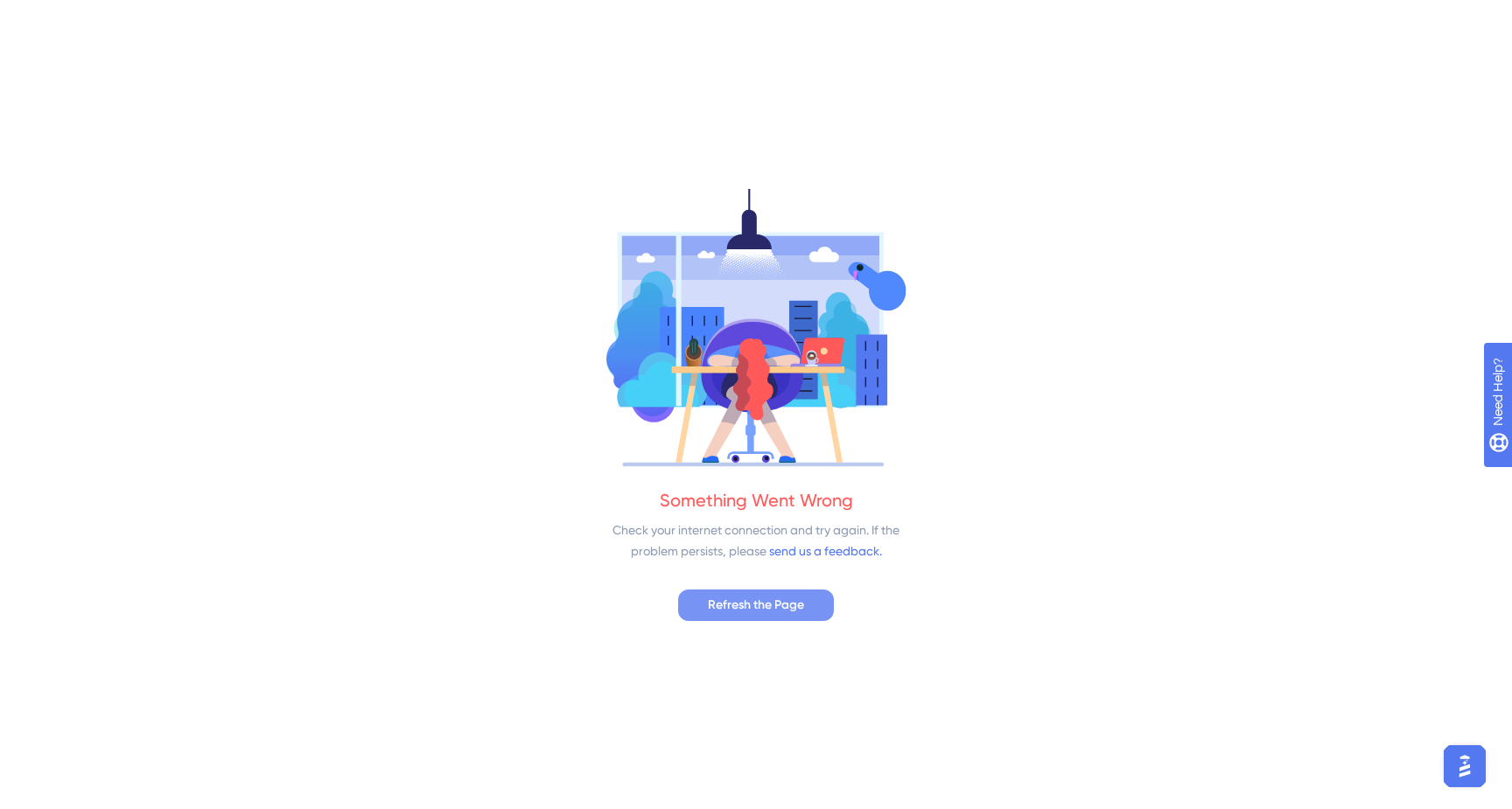
click at [783, 612] on span "Refresh the Page" at bounding box center [756, 605] width 96 height 21
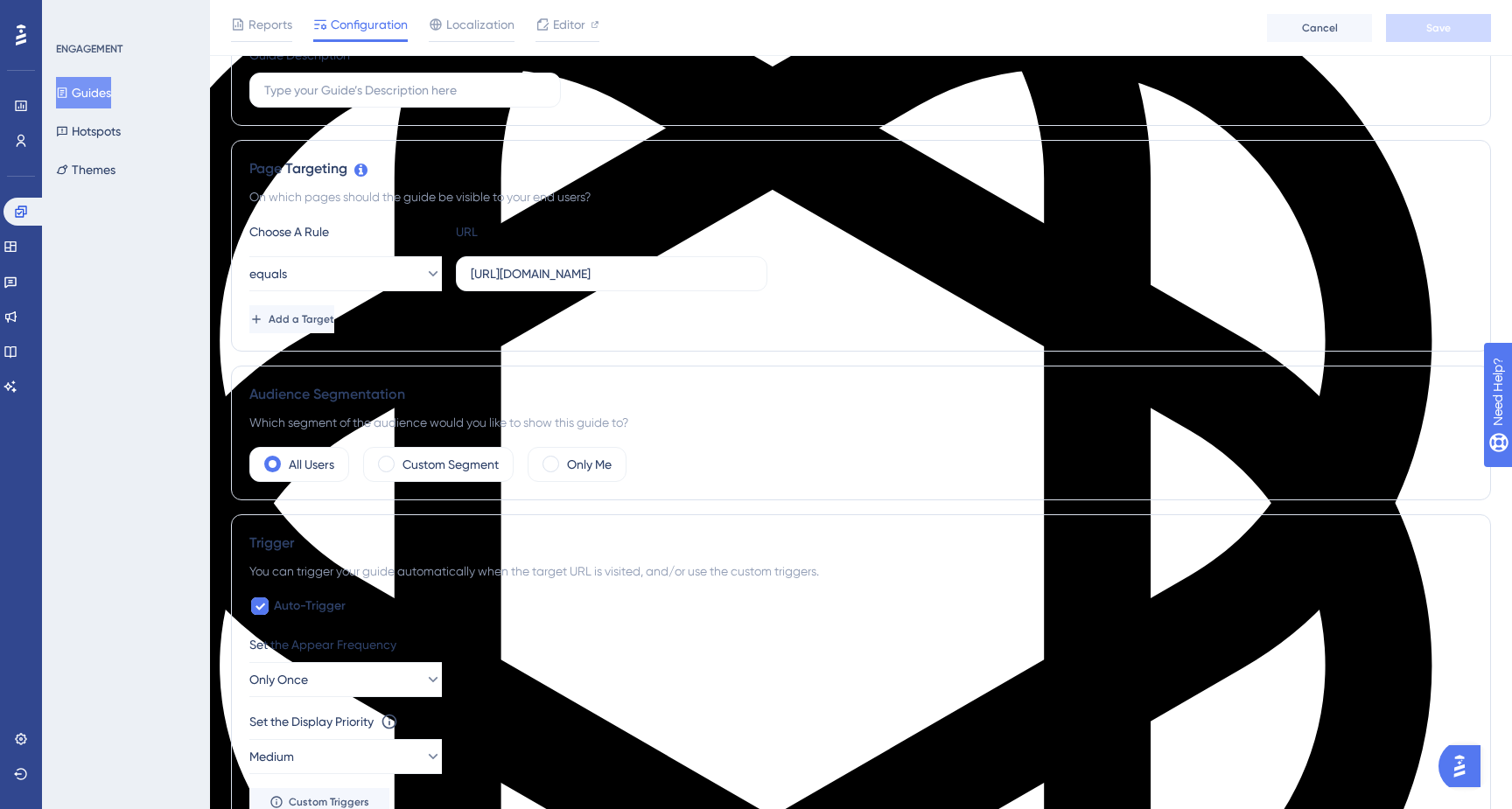
scroll to position [351, 0]
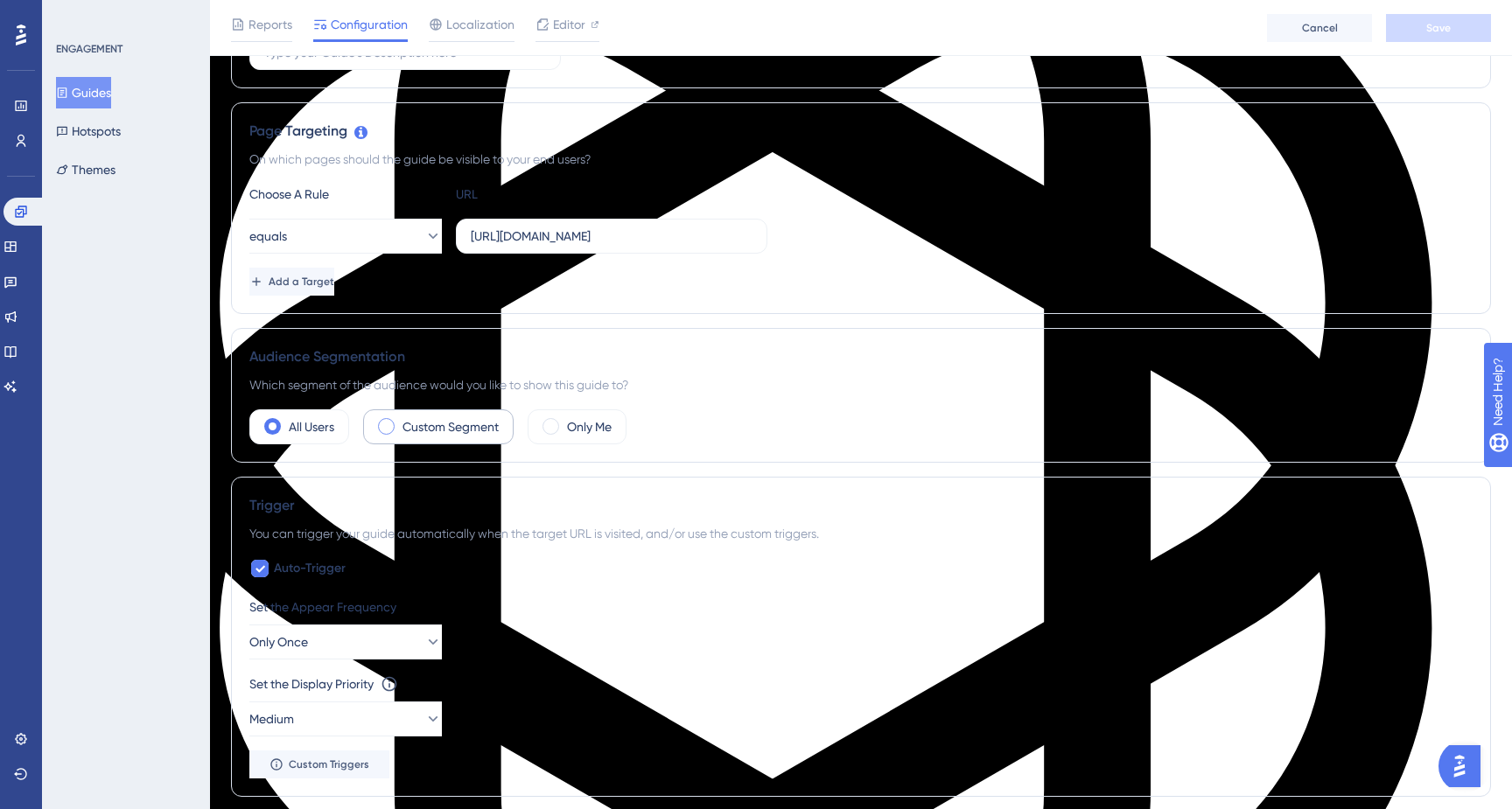
click at [384, 433] on span at bounding box center [387, 426] width 17 height 17
click at [400, 421] on input "radio" at bounding box center [400, 421] width 0 height 0
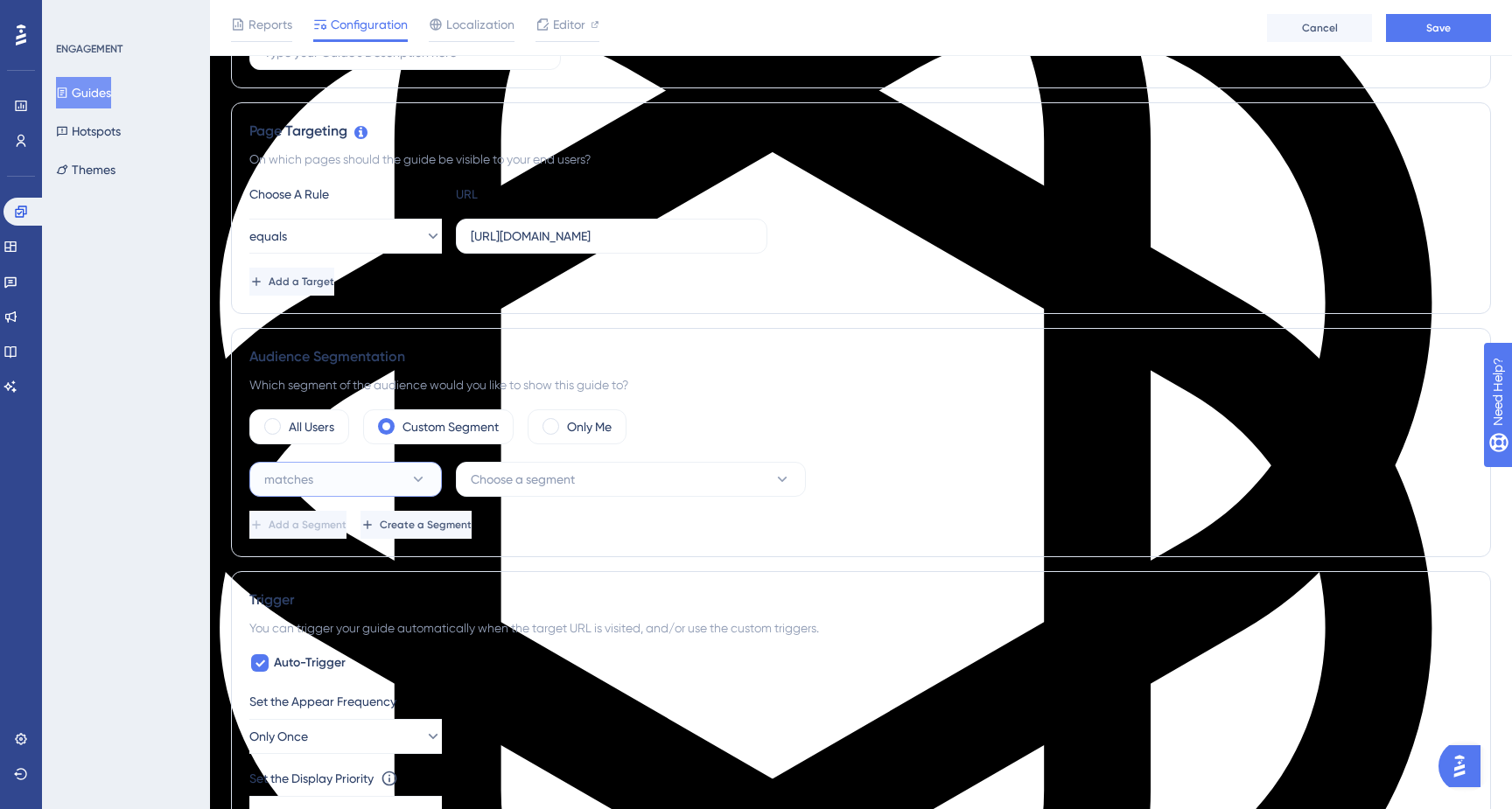
click at [391, 467] on button "matches" at bounding box center [345, 479] width 193 height 35
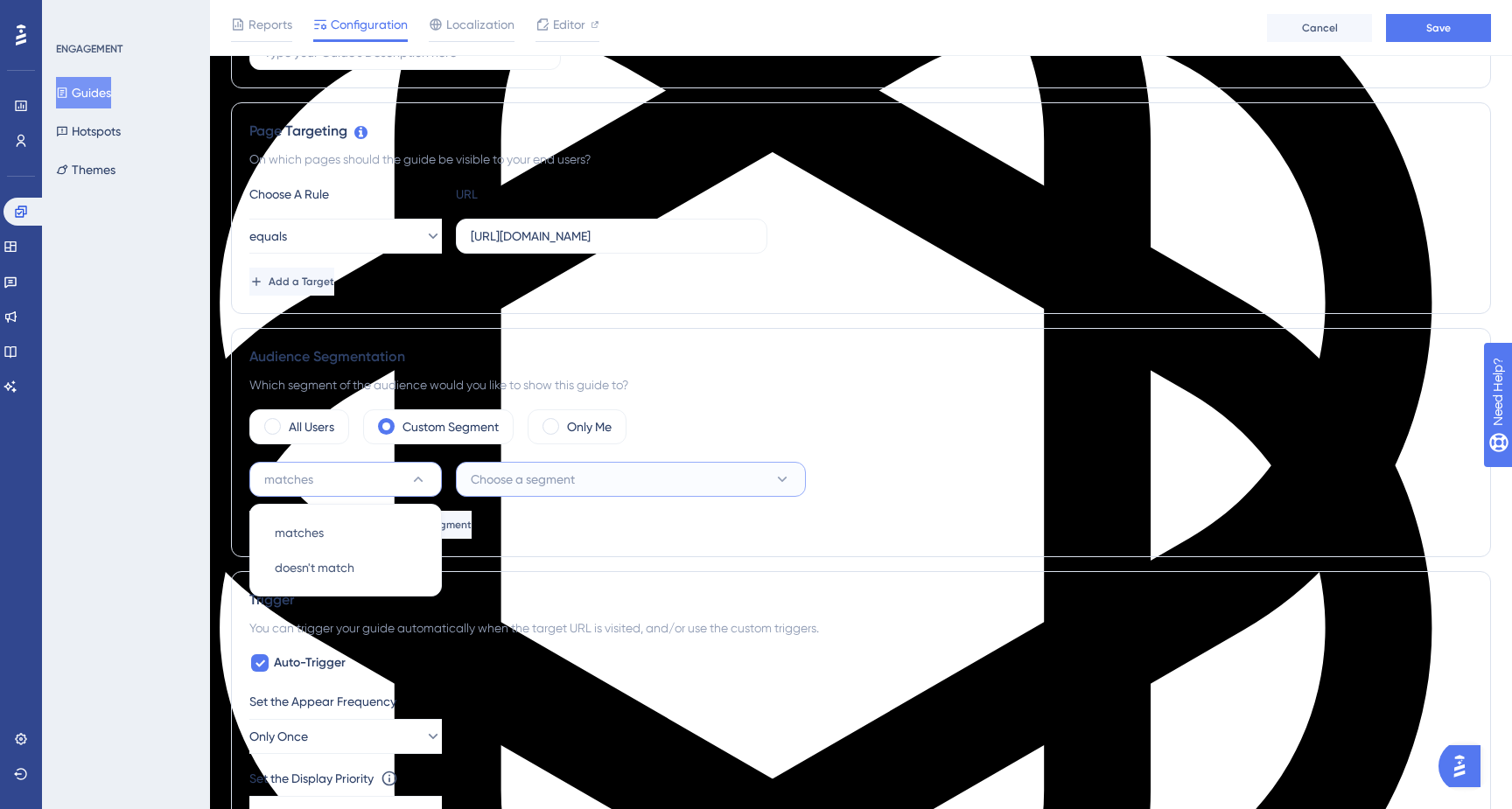
click at [558, 467] on button "Choose a segment" at bounding box center [630, 479] width 350 height 35
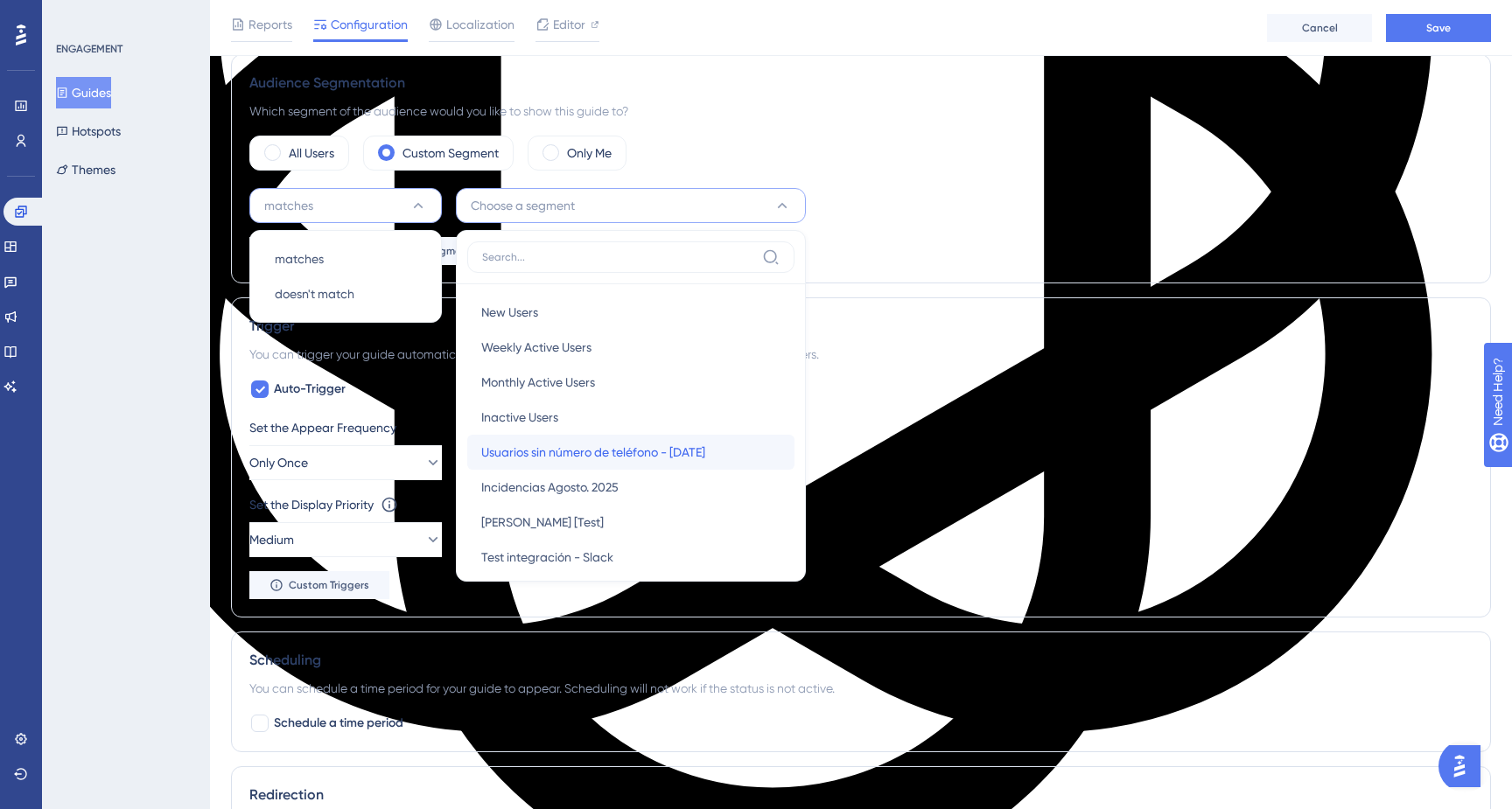
click at [590, 460] on span "Usuarios sin número de teléfono - [DATE]" at bounding box center [593, 452] width 224 height 21
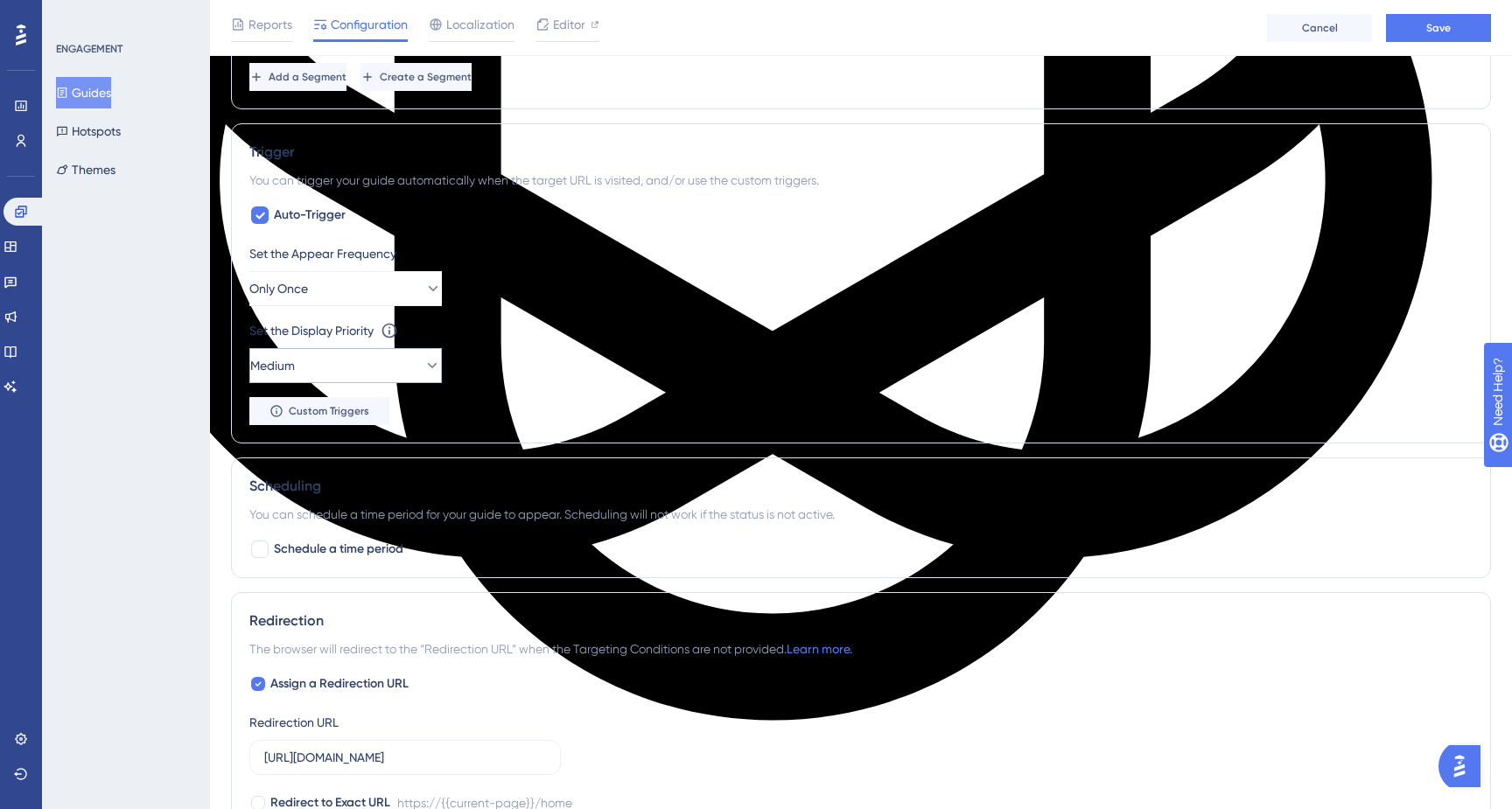
scroll to position [844, 0]
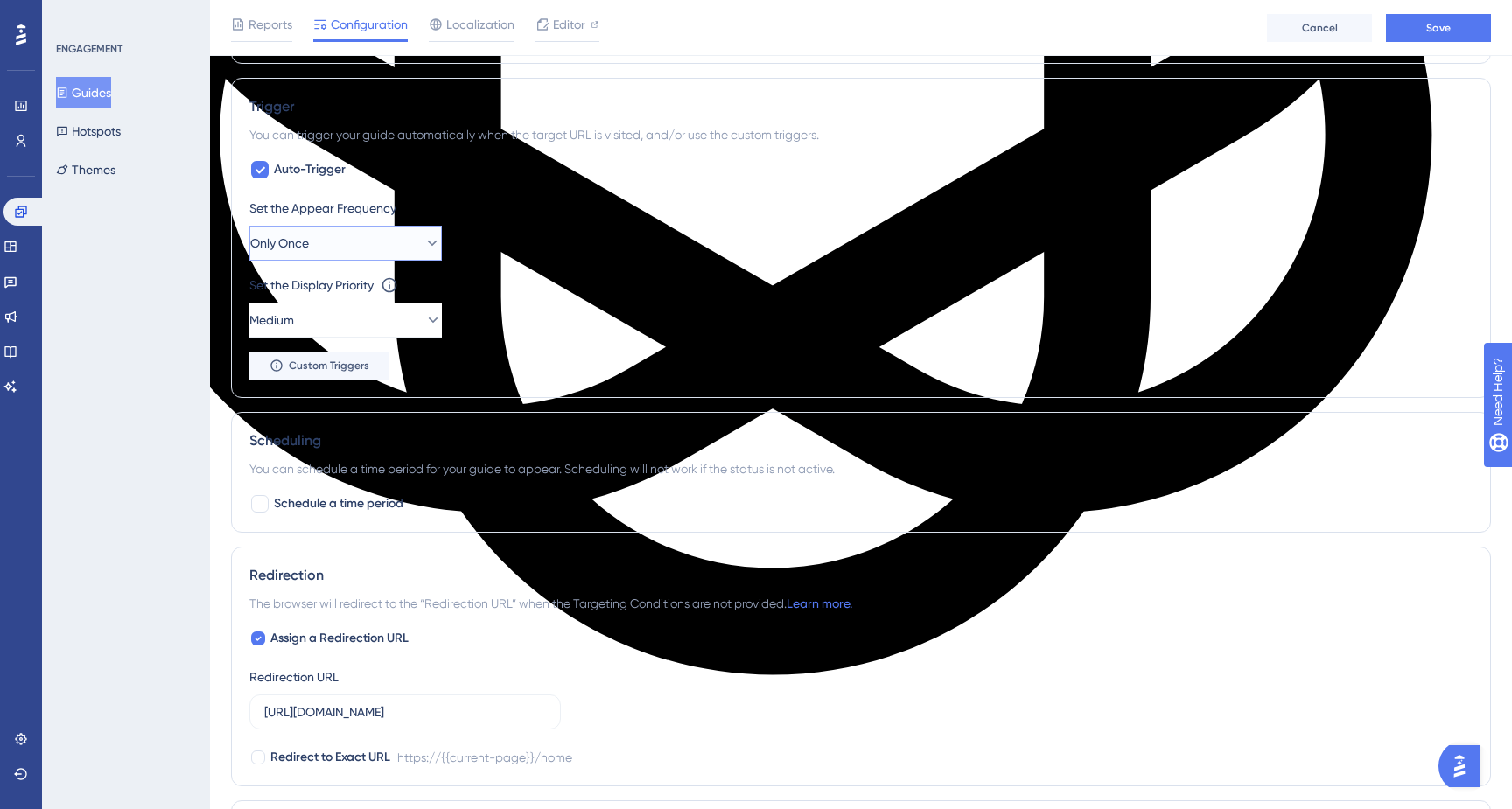
click at [390, 236] on button "Only Once" at bounding box center [345, 243] width 193 height 35
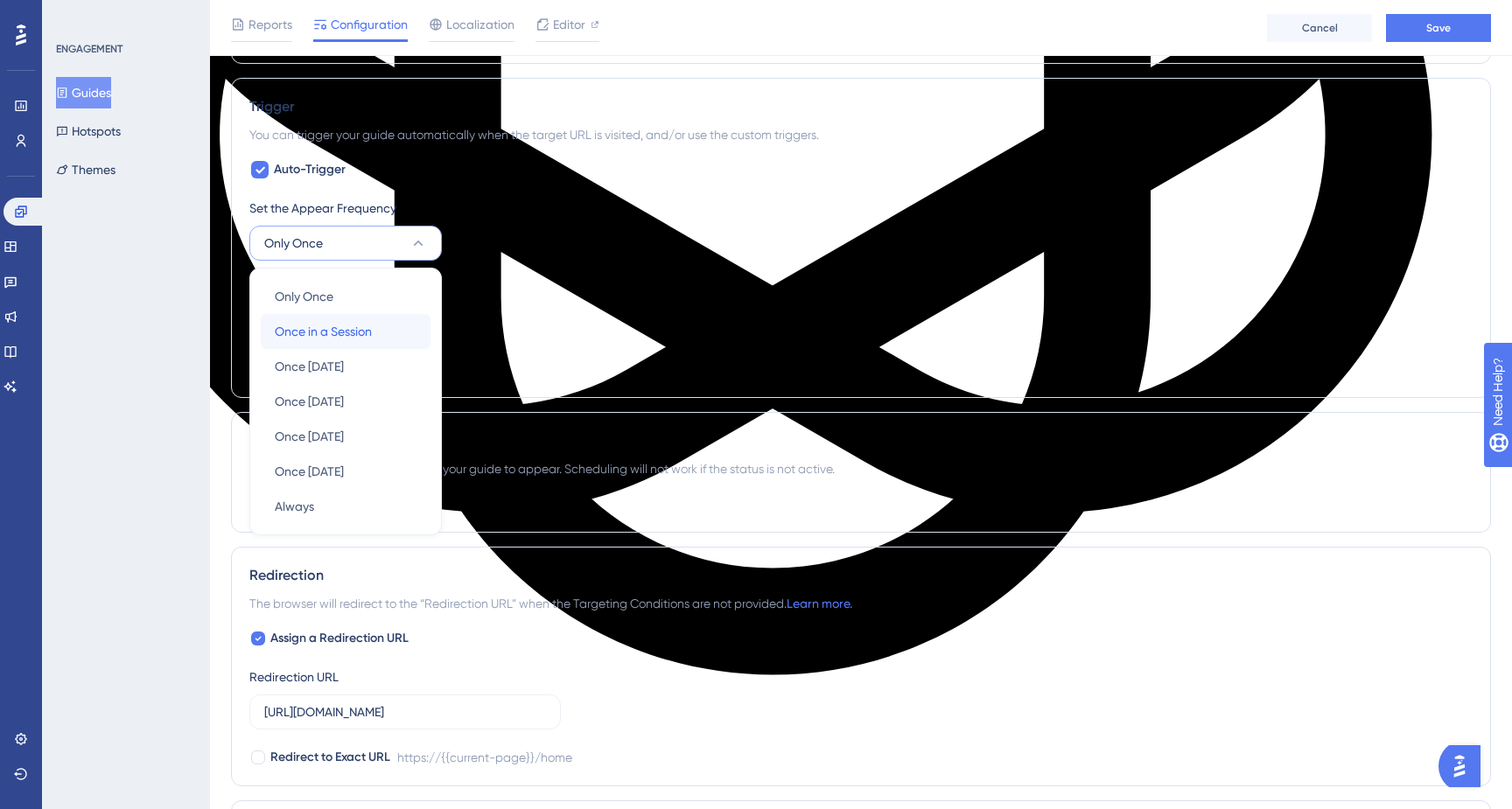
click at [362, 326] on span "Once in a Session" at bounding box center [323, 331] width 97 height 21
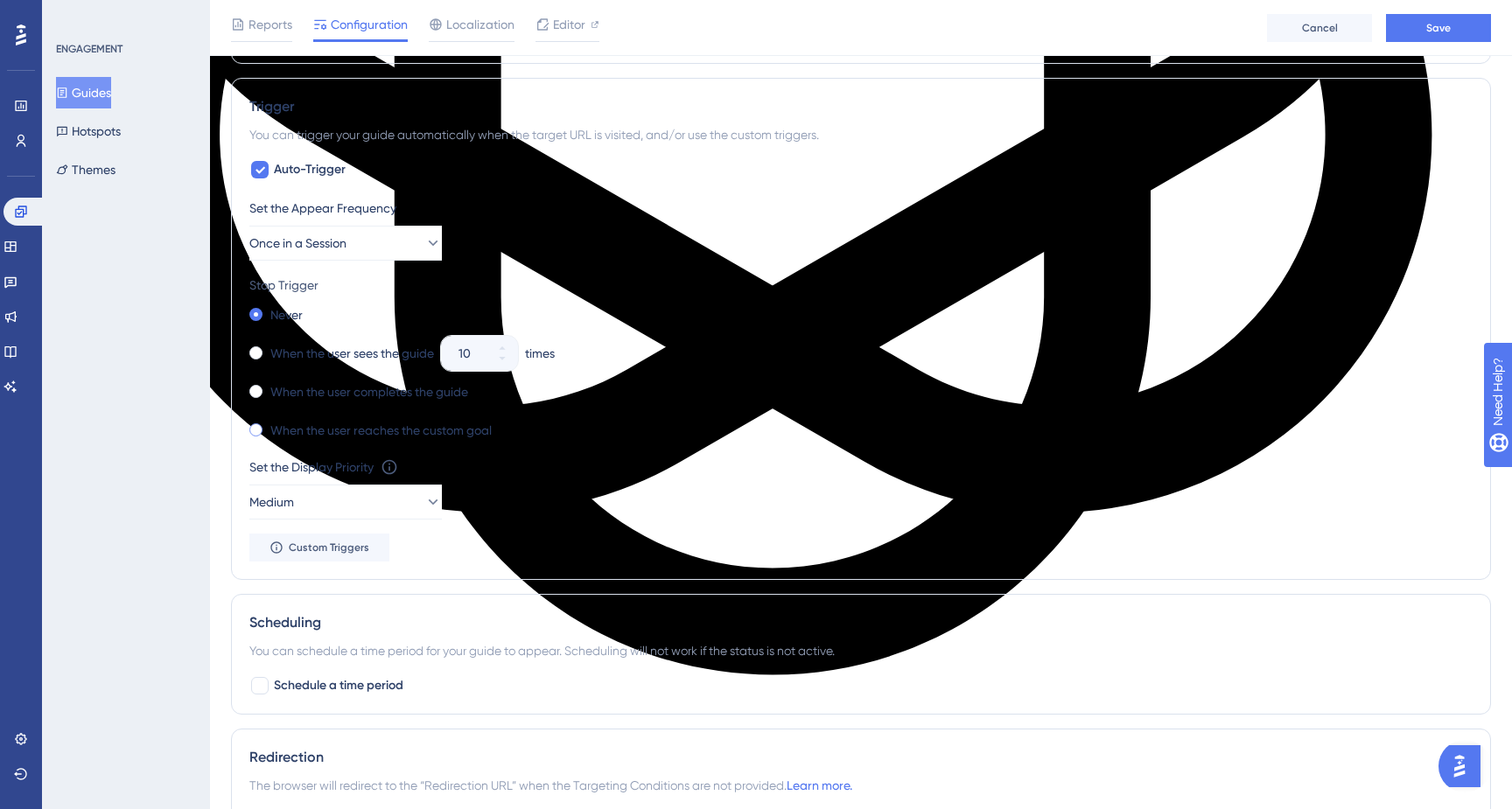
click at [256, 429] on span at bounding box center [255, 430] width 13 height 13
click at [267, 426] on input "radio" at bounding box center [267, 426] width 0 height 0
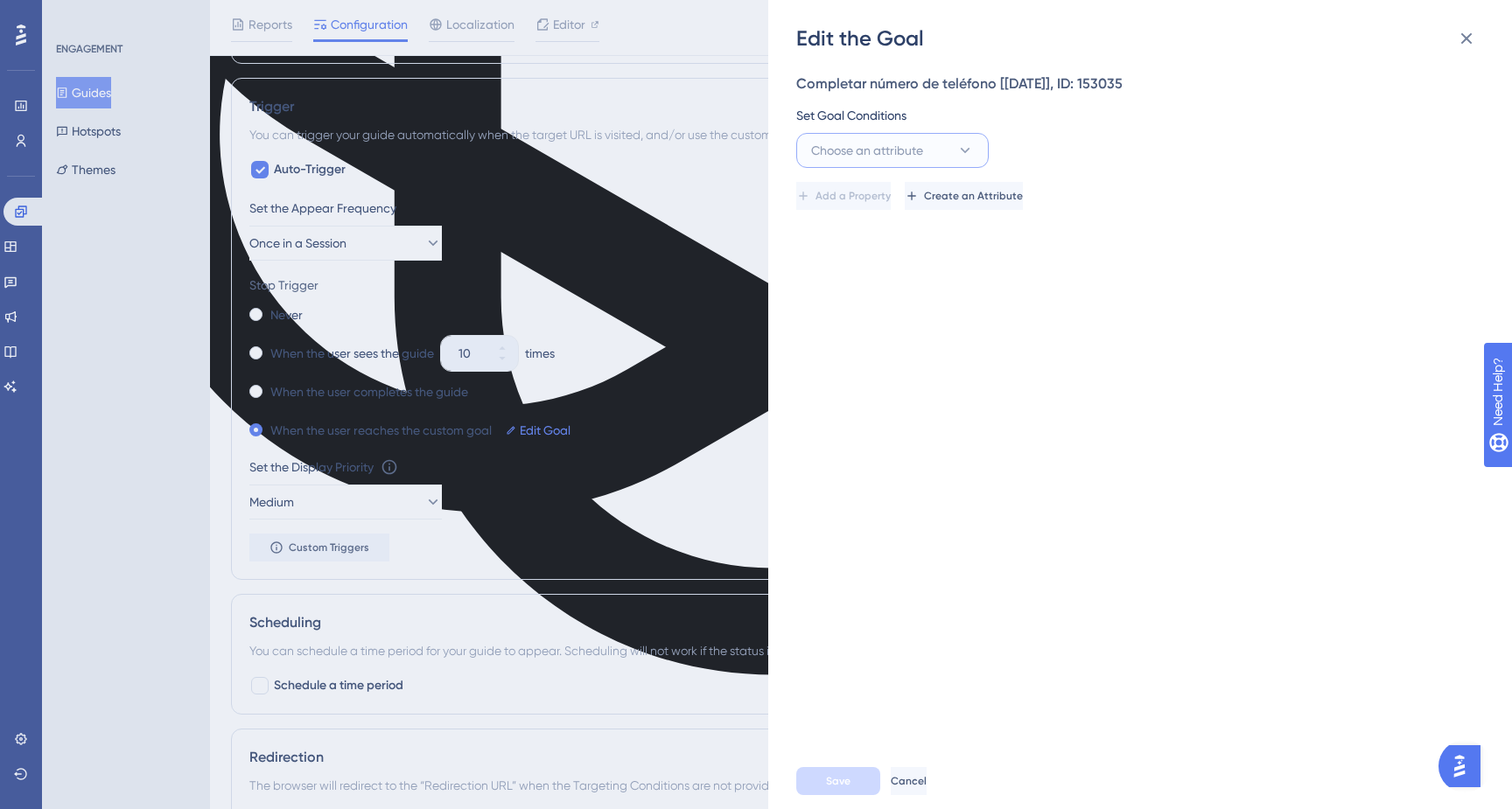
click at [956, 152] on icon at bounding box center [965, 150] width 17 height 17
click at [728, 400] on div "Edit the Goal Completar número de teléfono [[DATE]], ID: 153035 Set Goal Condit…" at bounding box center [756, 404] width 1512 height 809
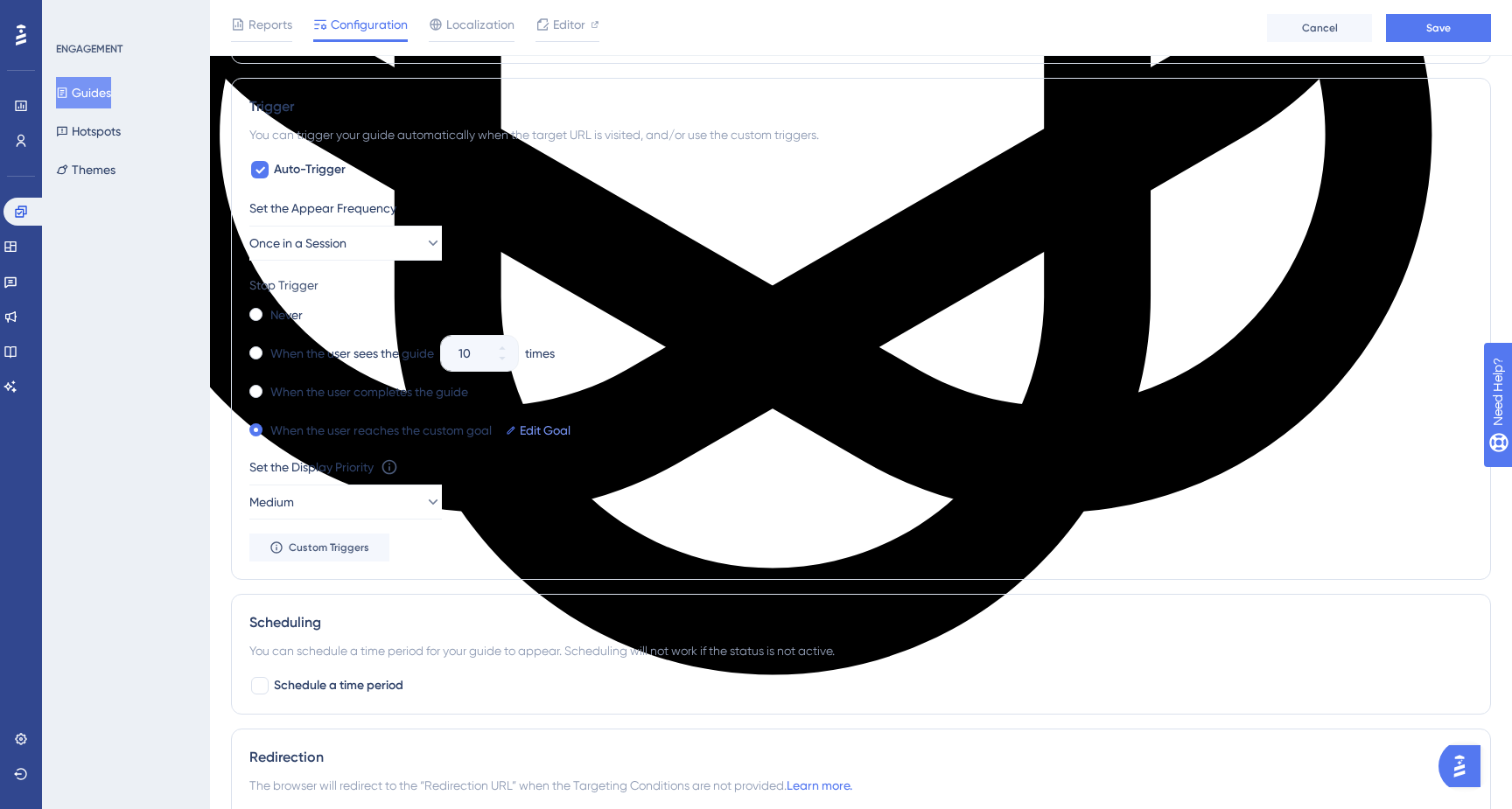
click at [534, 427] on link "Edit Goal" at bounding box center [545, 430] width 51 height 21
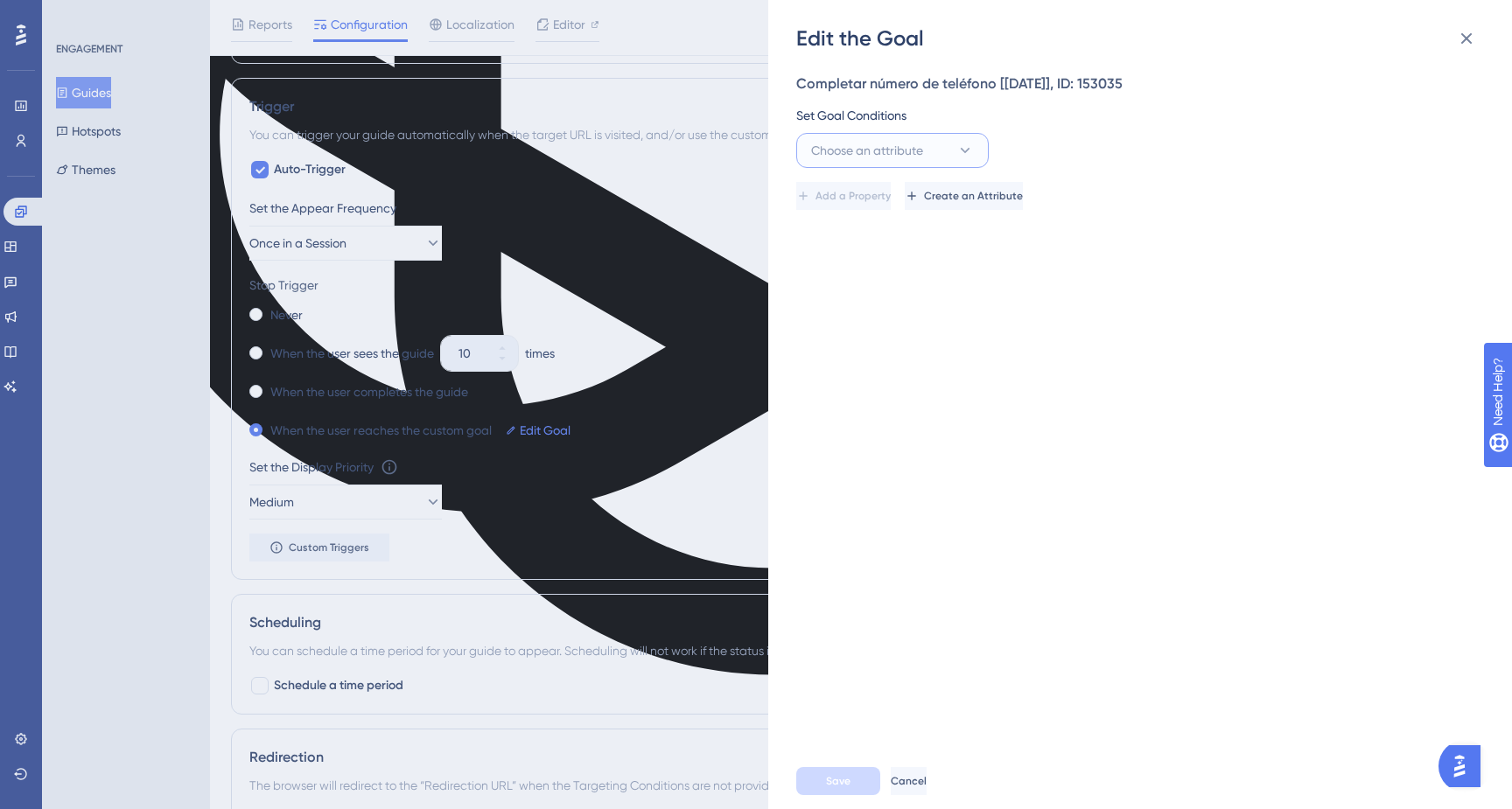
click at [925, 152] on button "Choose an attribute" at bounding box center [893, 151] width 193 height 35
click at [899, 262] on div "Visited Page Visited Page" at bounding box center [892, 257] width 141 height 35
click at [931, 150] on button "Visited Page" at bounding box center [893, 151] width 193 height 35
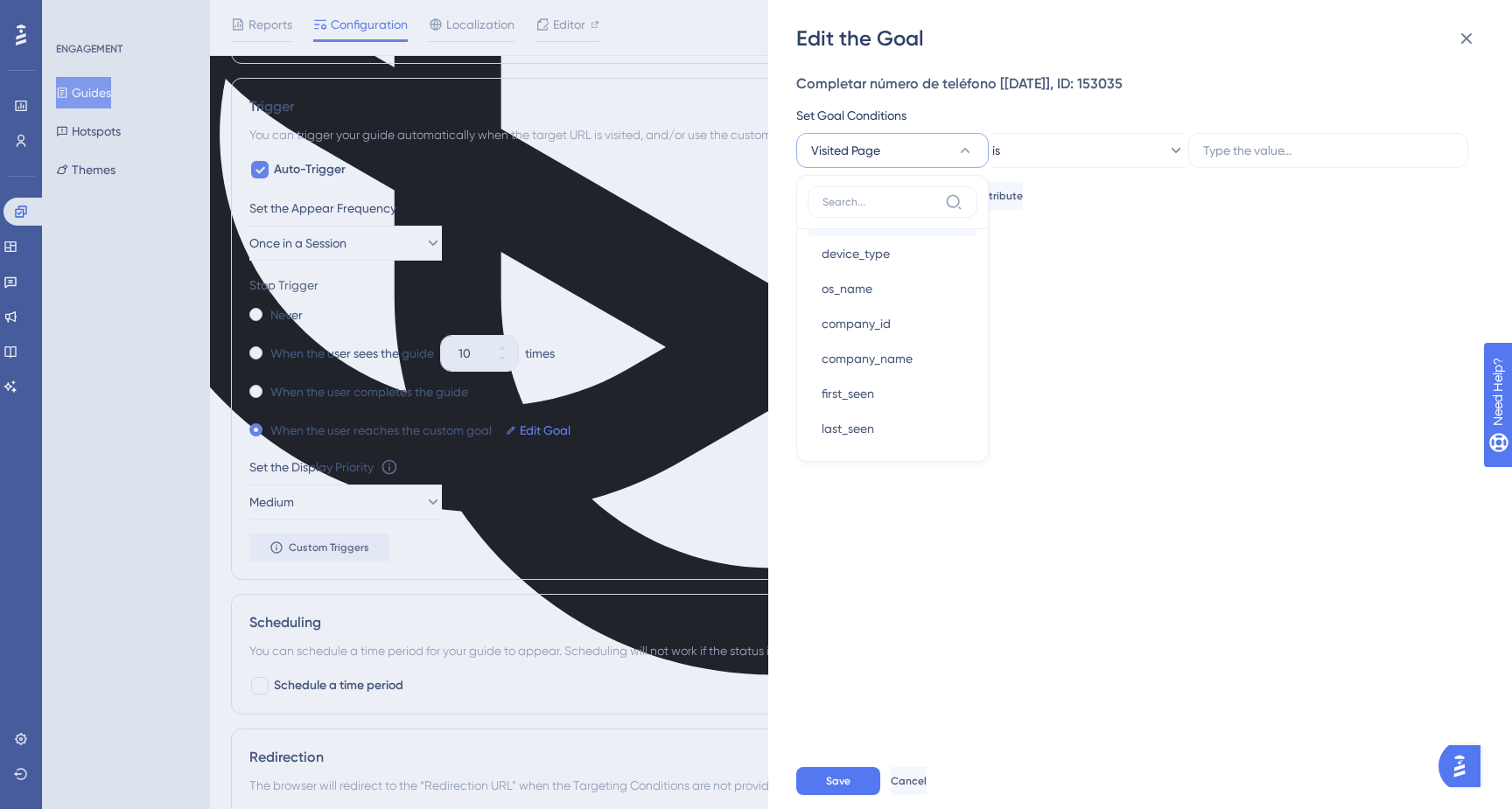
scroll to position [954, 0]
click at [963, 153] on icon at bounding box center [965, 150] width 17 height 17
click at [1457, 45] on icon at bounding box center [1466, 38] width 21 height 21
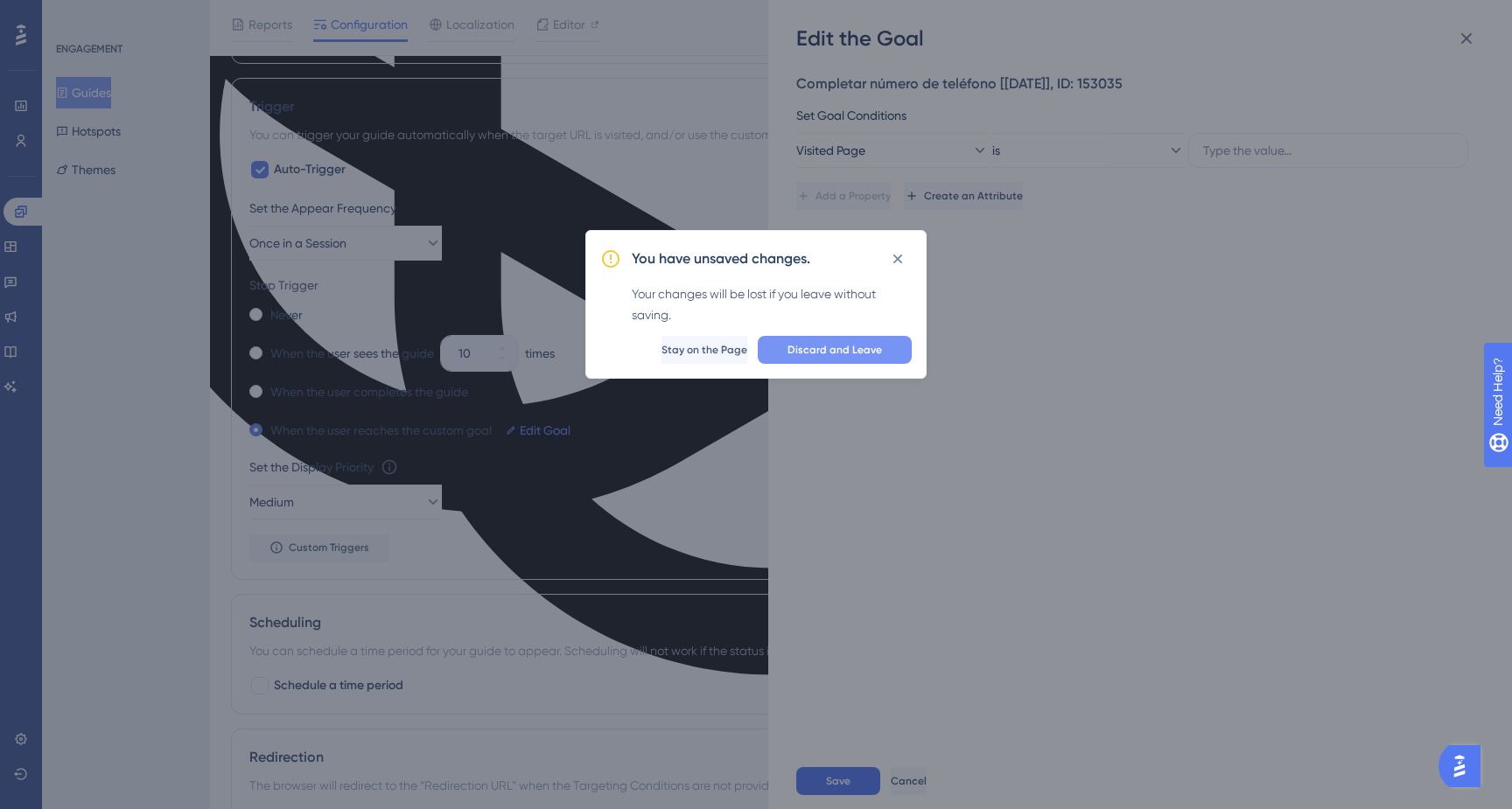
click at [795, 352] on span "Discard and Leave" at bounding box center [834, 349] width 95 height 14
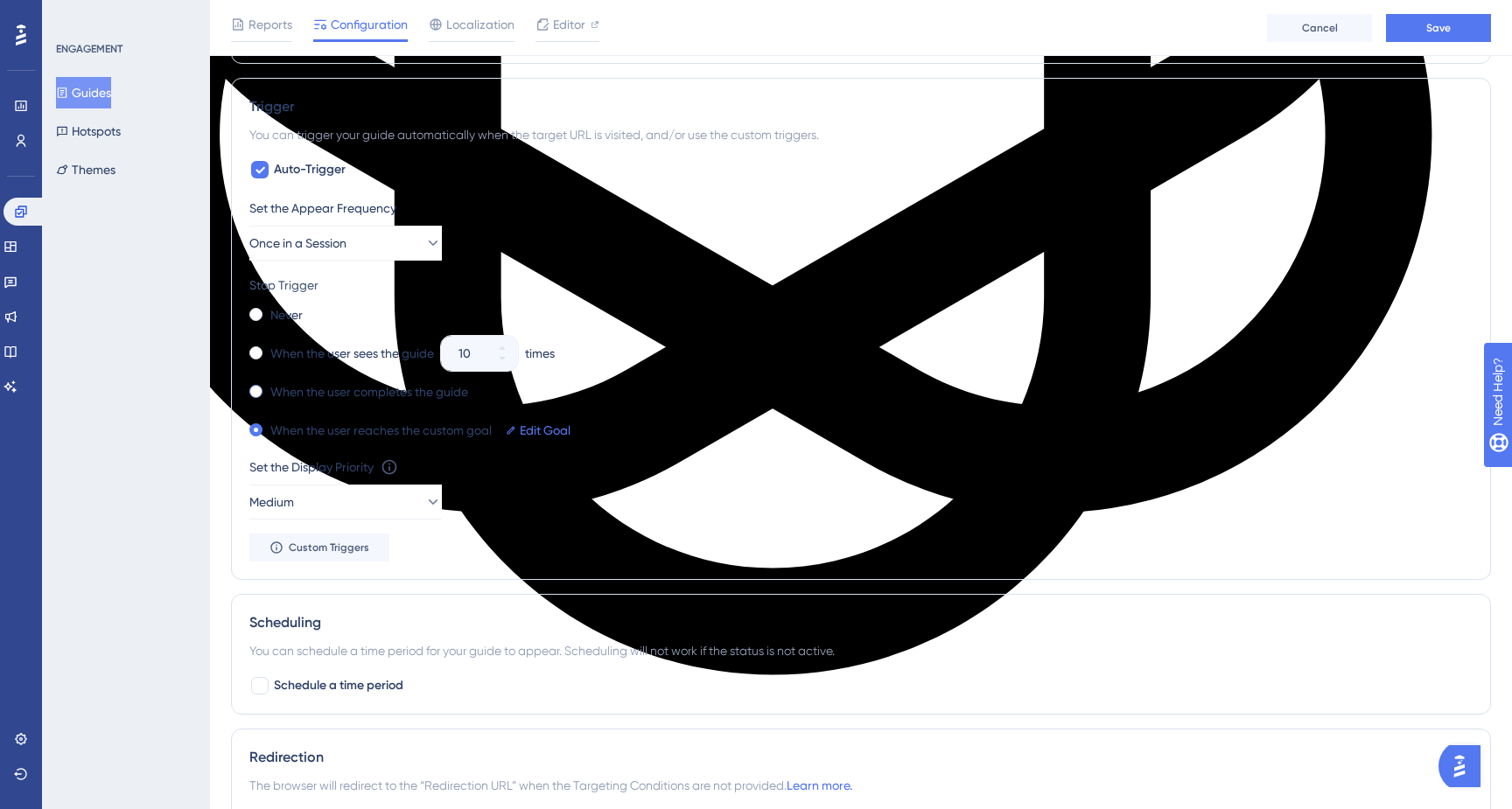
click at [265, 392] on div "When the user completes the guide" at bounding box center [358, 391] width 219 height 25
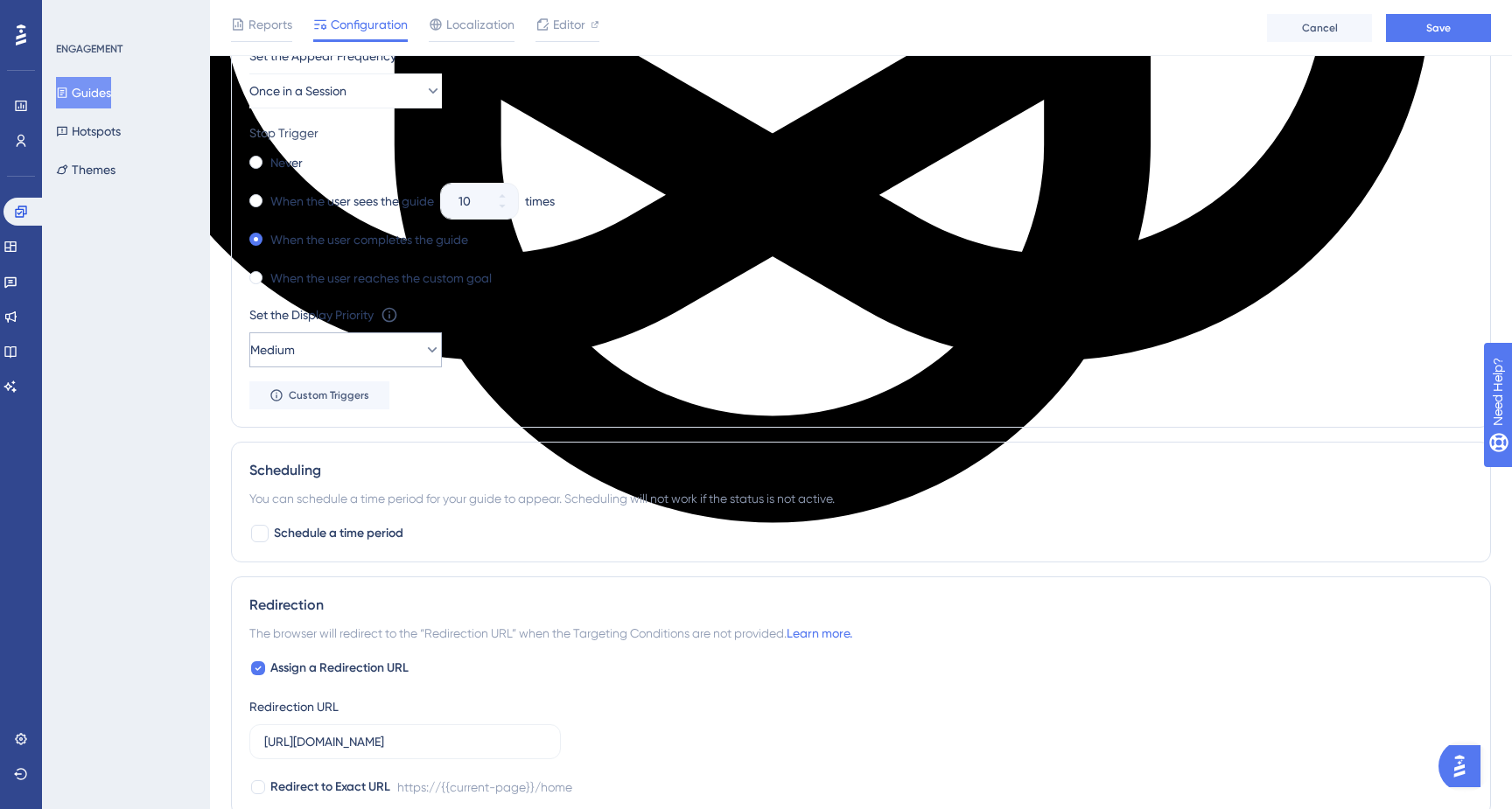
scroll to position [1011, 0]
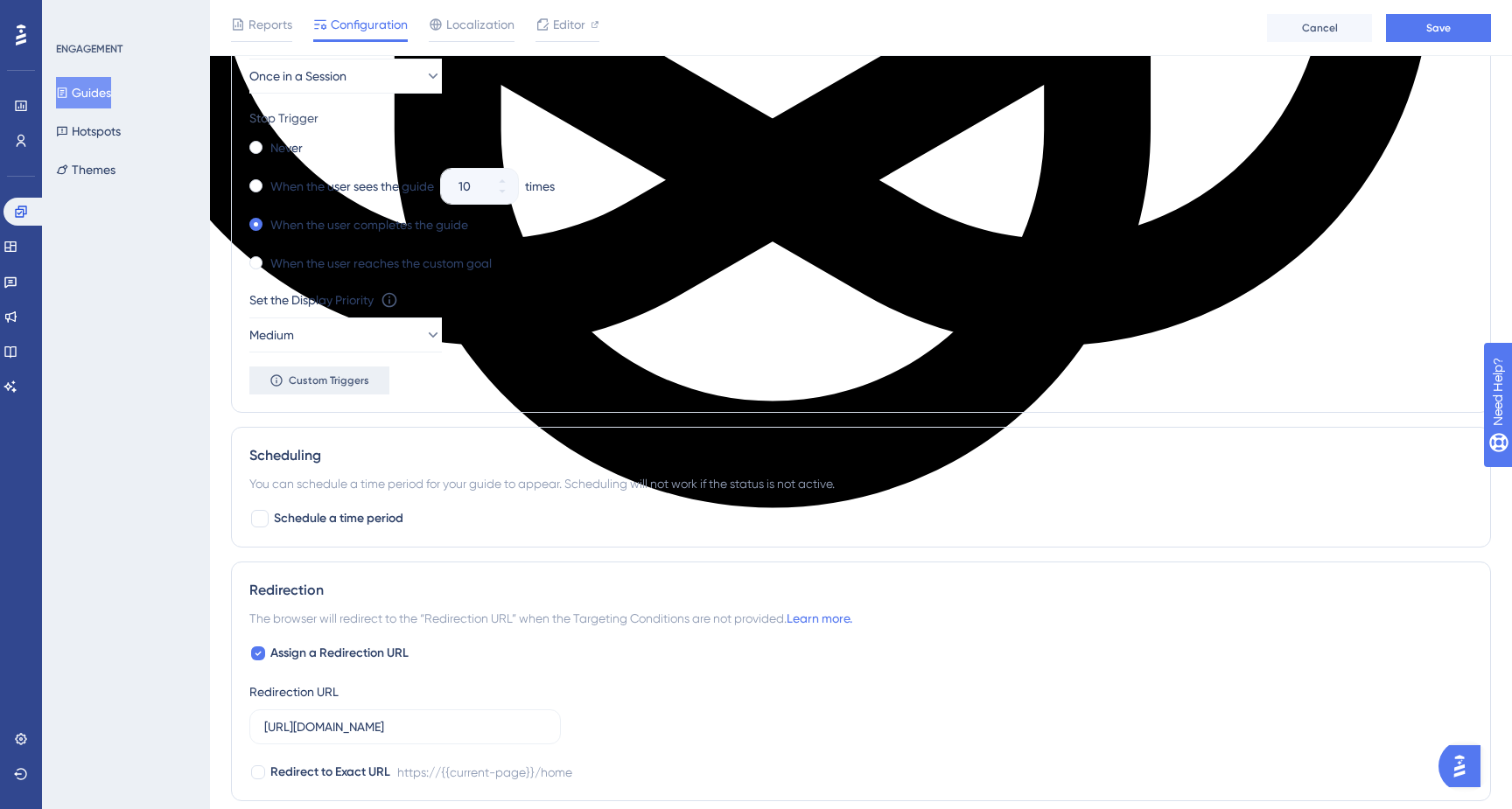
click at [344, 380] on span "Custom Triggers" at bounding box center [329, 380] width 81 height 14
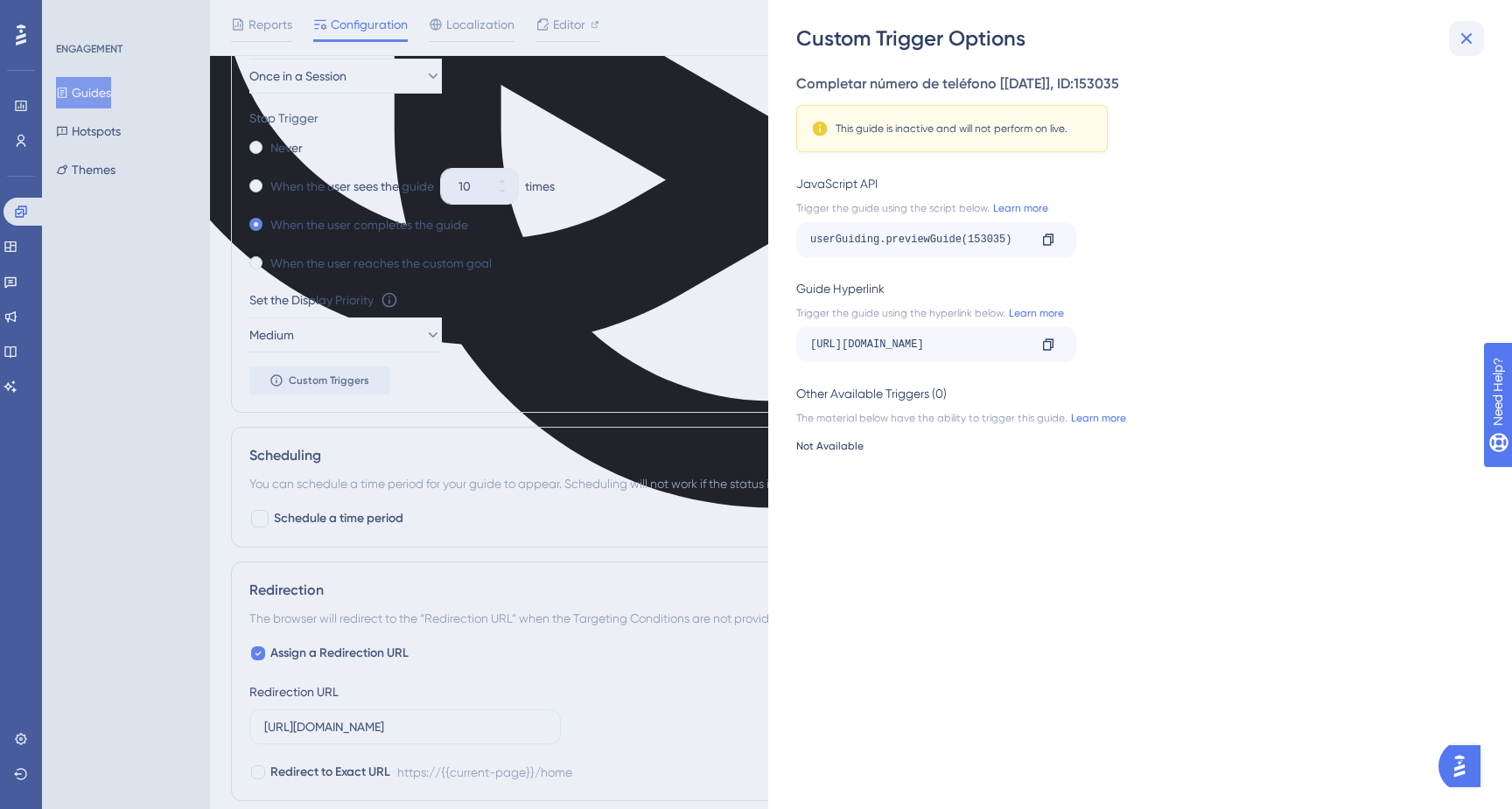
click at [1458, 41] on icon at bounding box center [1466, 38] width 21 height 21
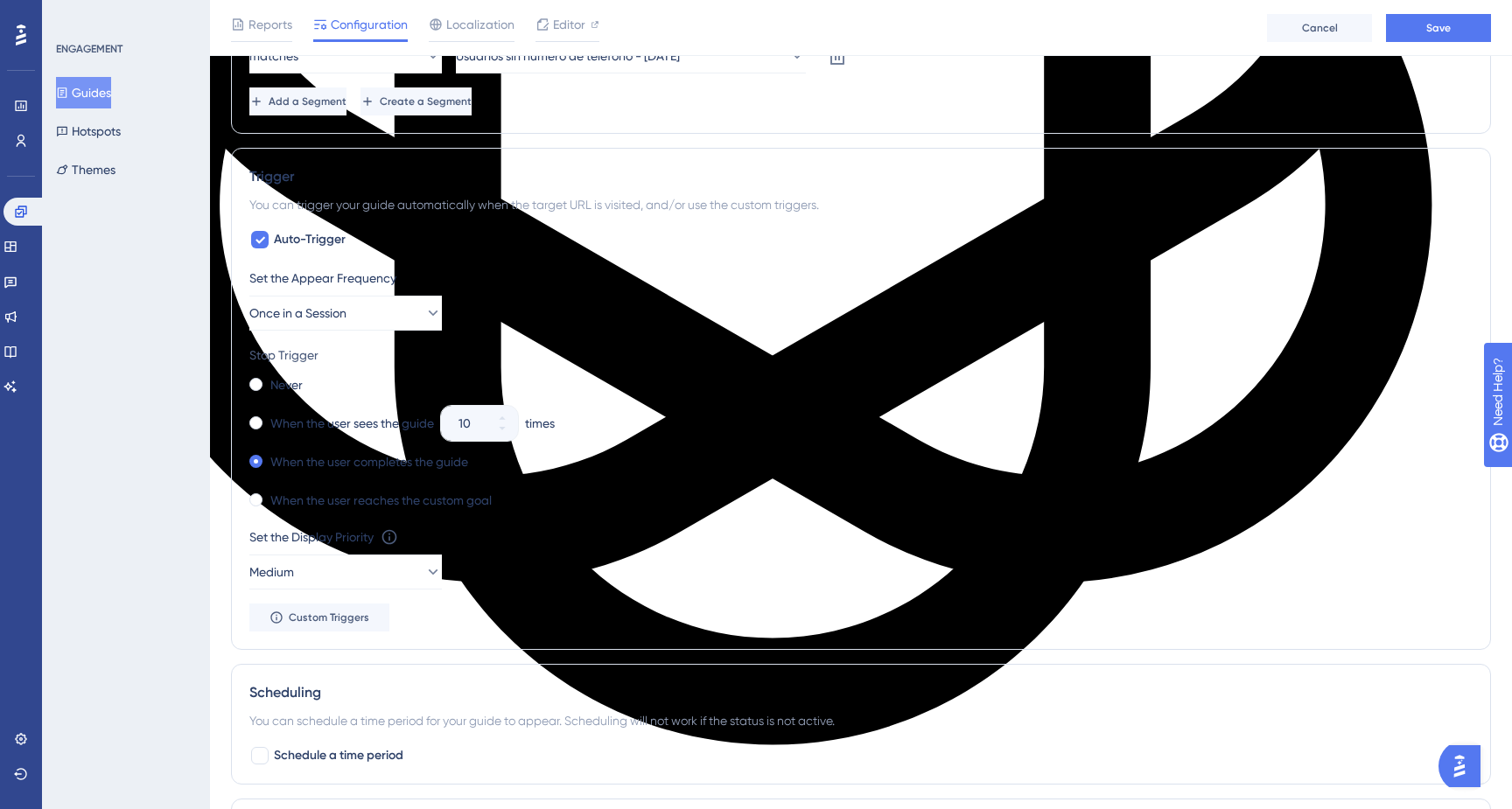
scroll to position [0, 0]
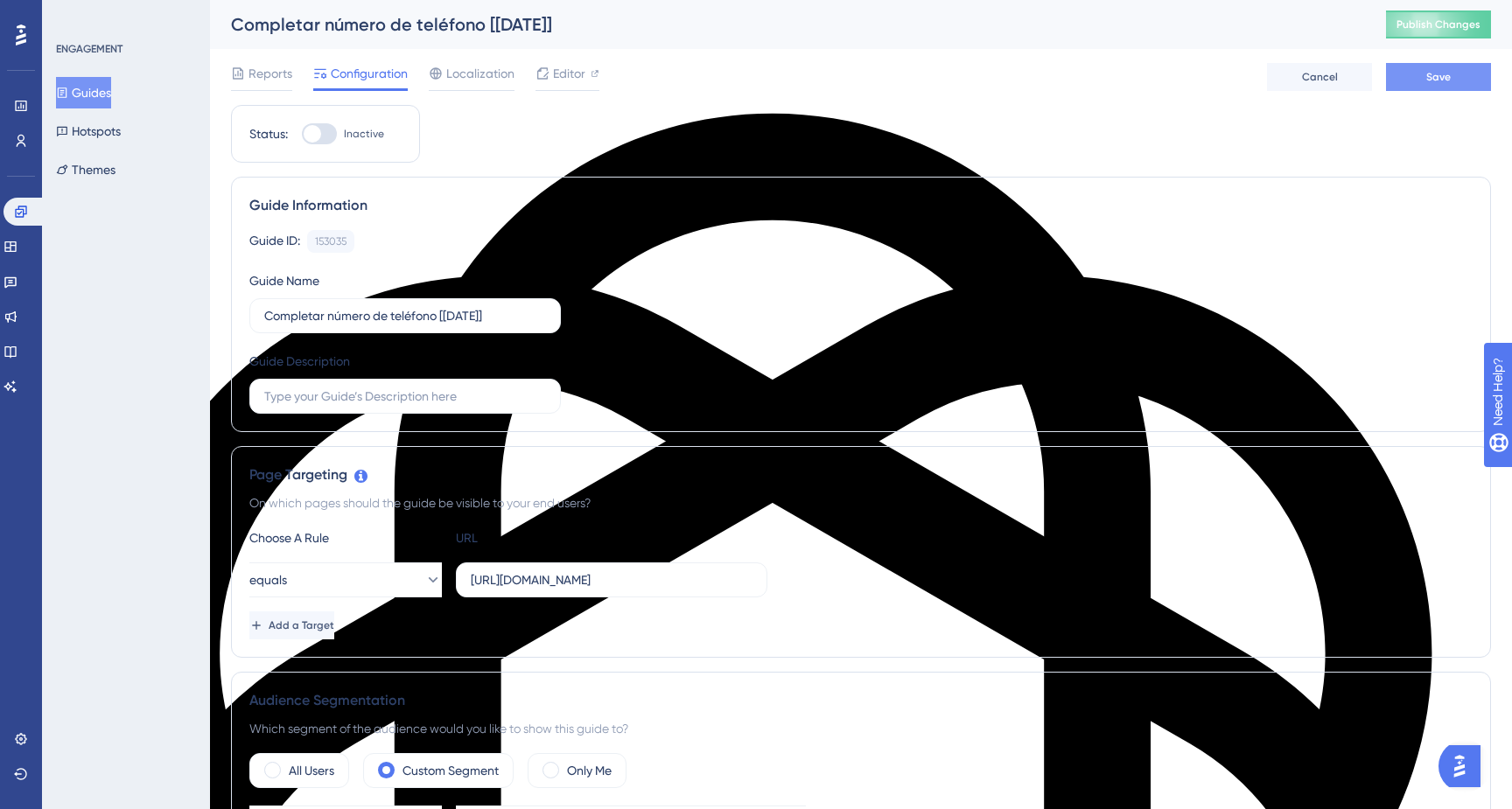
click at [1441, 72] on span "Save" at bounding box center [1439, 76] width 25 height 14
click at [320, 138] on div at bounding box center [312, 133] width 17 height 17
click at [302, 135] on input "Inactive" at bounding box center [301, 134] width 1 height 1
checkbox input "true"
click at [1435, 83] on button "Save" at bounding box center [1439, 77] width 105 height 28
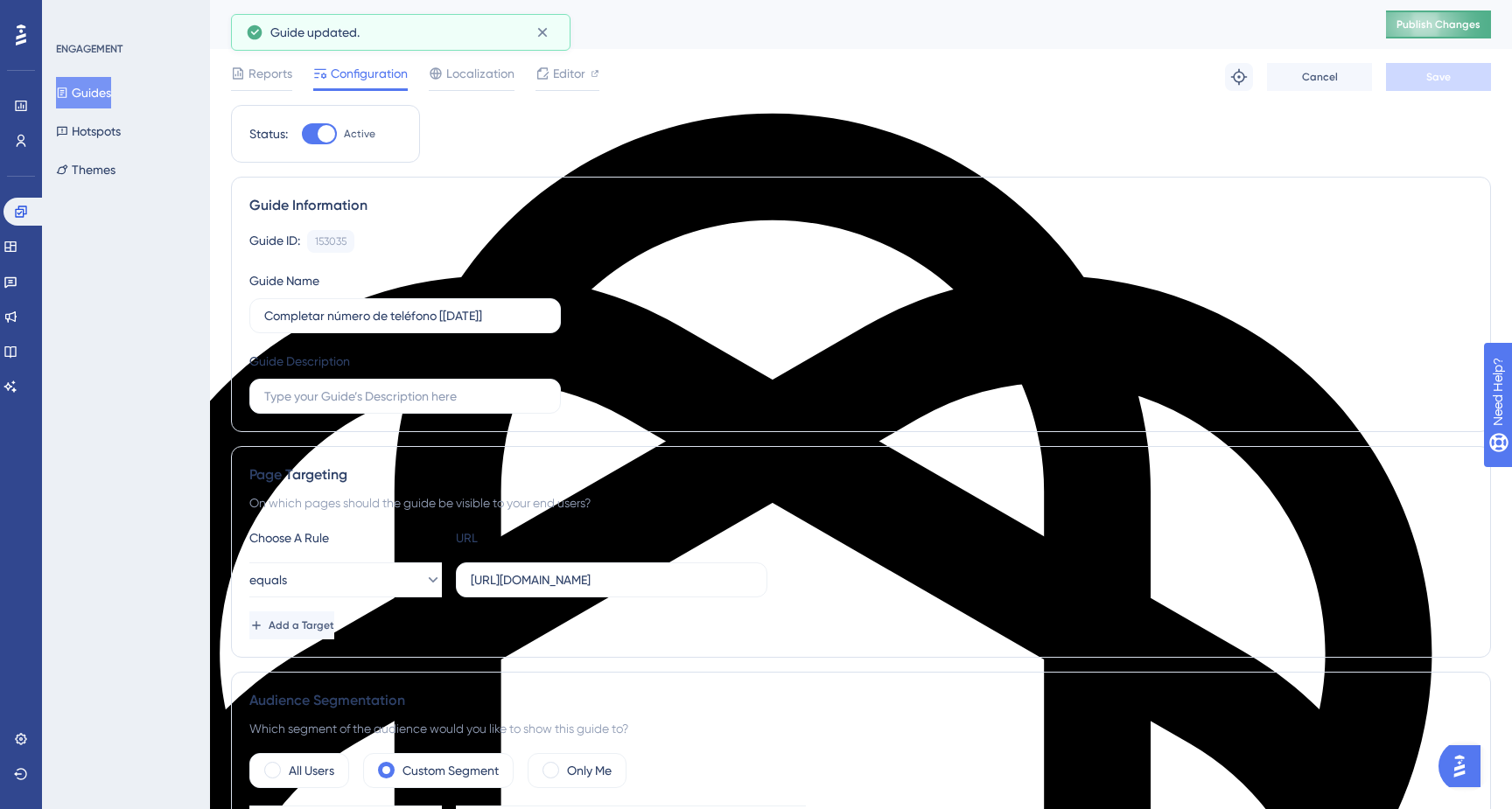
click at [1434, 20] on span "Publish Changes" at bounding box center [1438, 24] width 84 height 14
click at [572, 83] on span "Editor" at bounding box center [569, 73] width 32 height 21
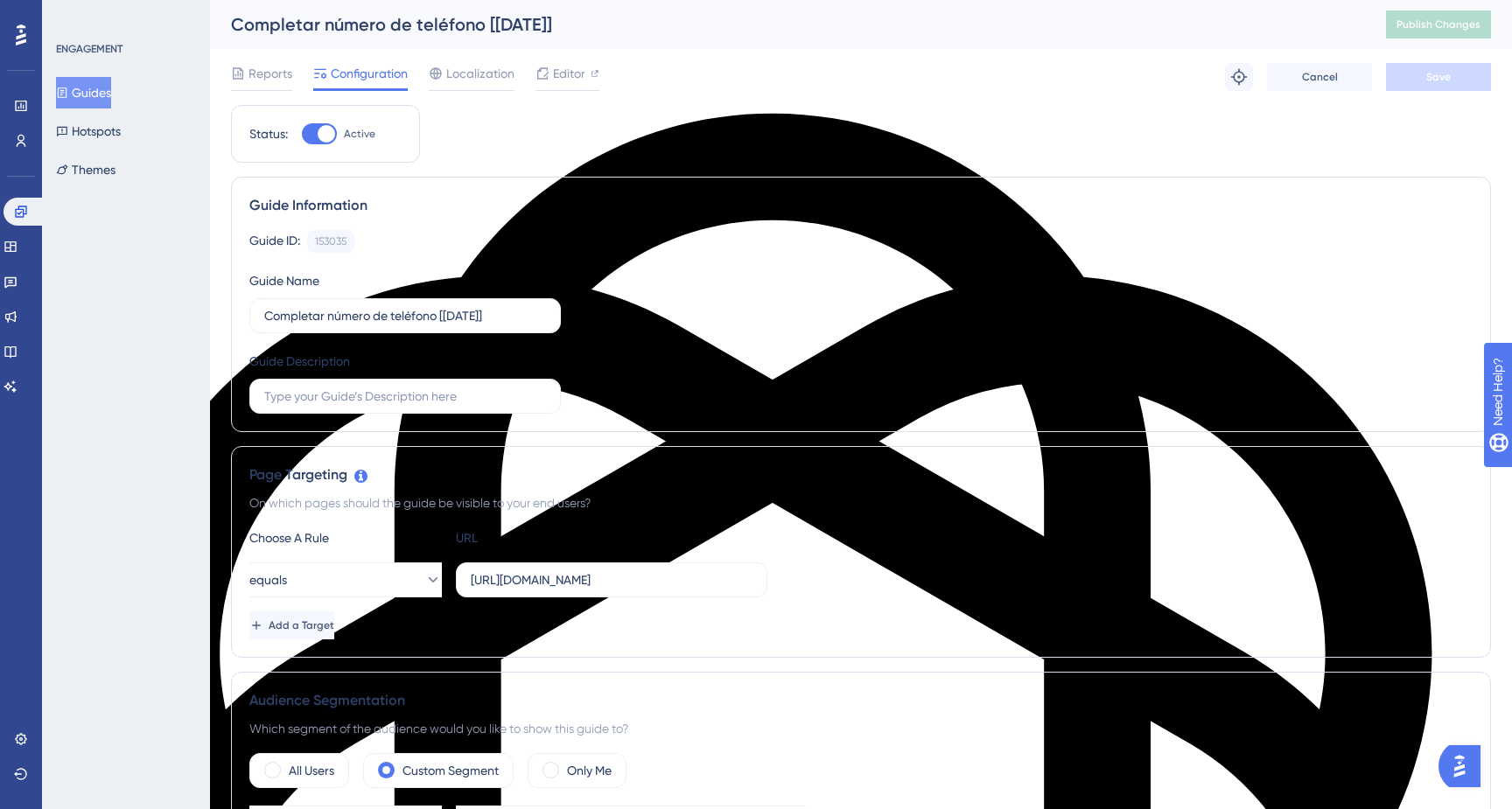
click at [183, 325] on div "ENGAGEMENT Guides Hotspots Themes" at bounding box center [126, 404] width 168 height 809
click at [17, 135] on icon at bounding box center [20, 140] width 14 height 14
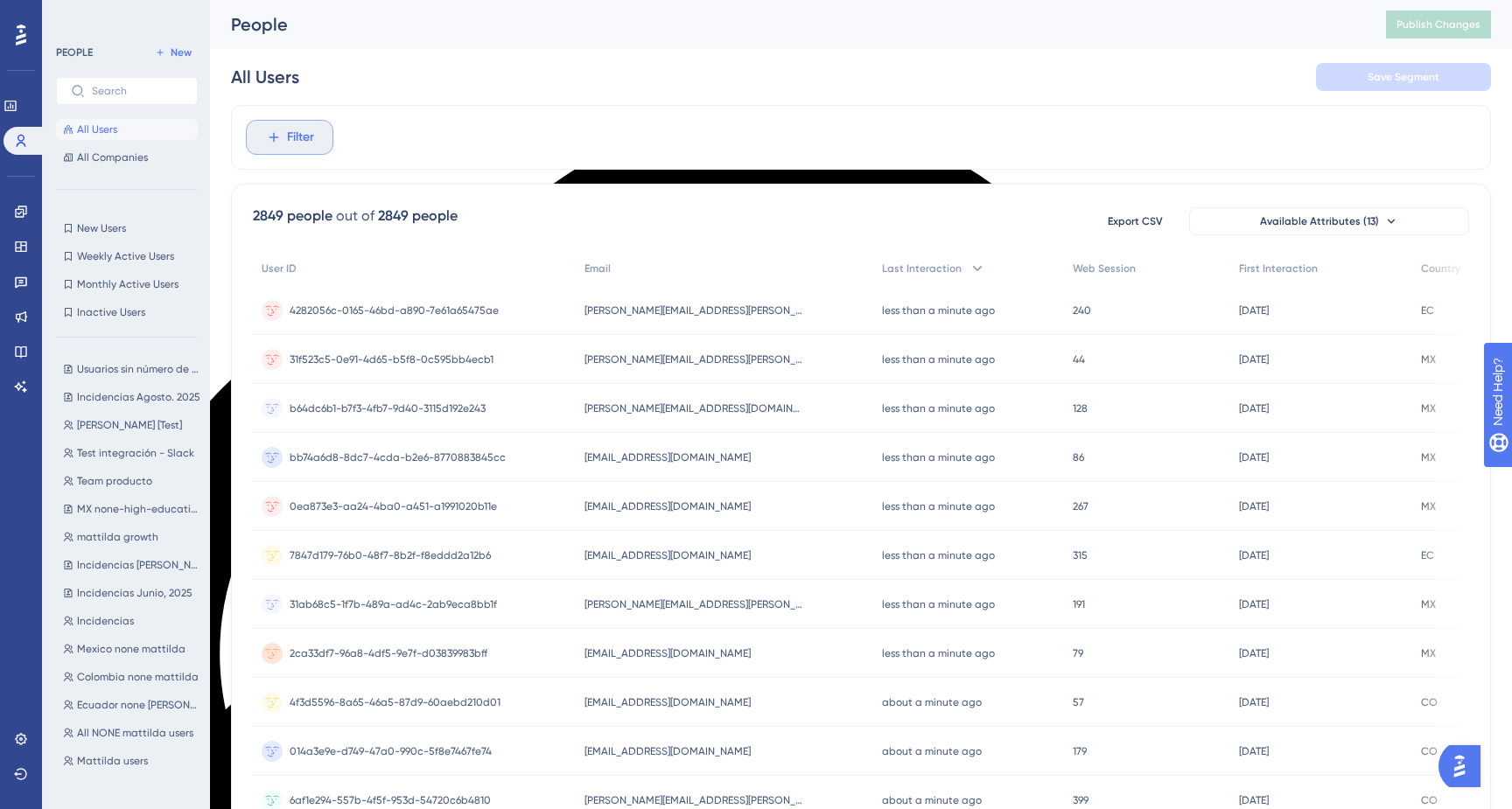
click at [302, 140] on span "Filter" at bounding box center [300, 137] width 28 height 21
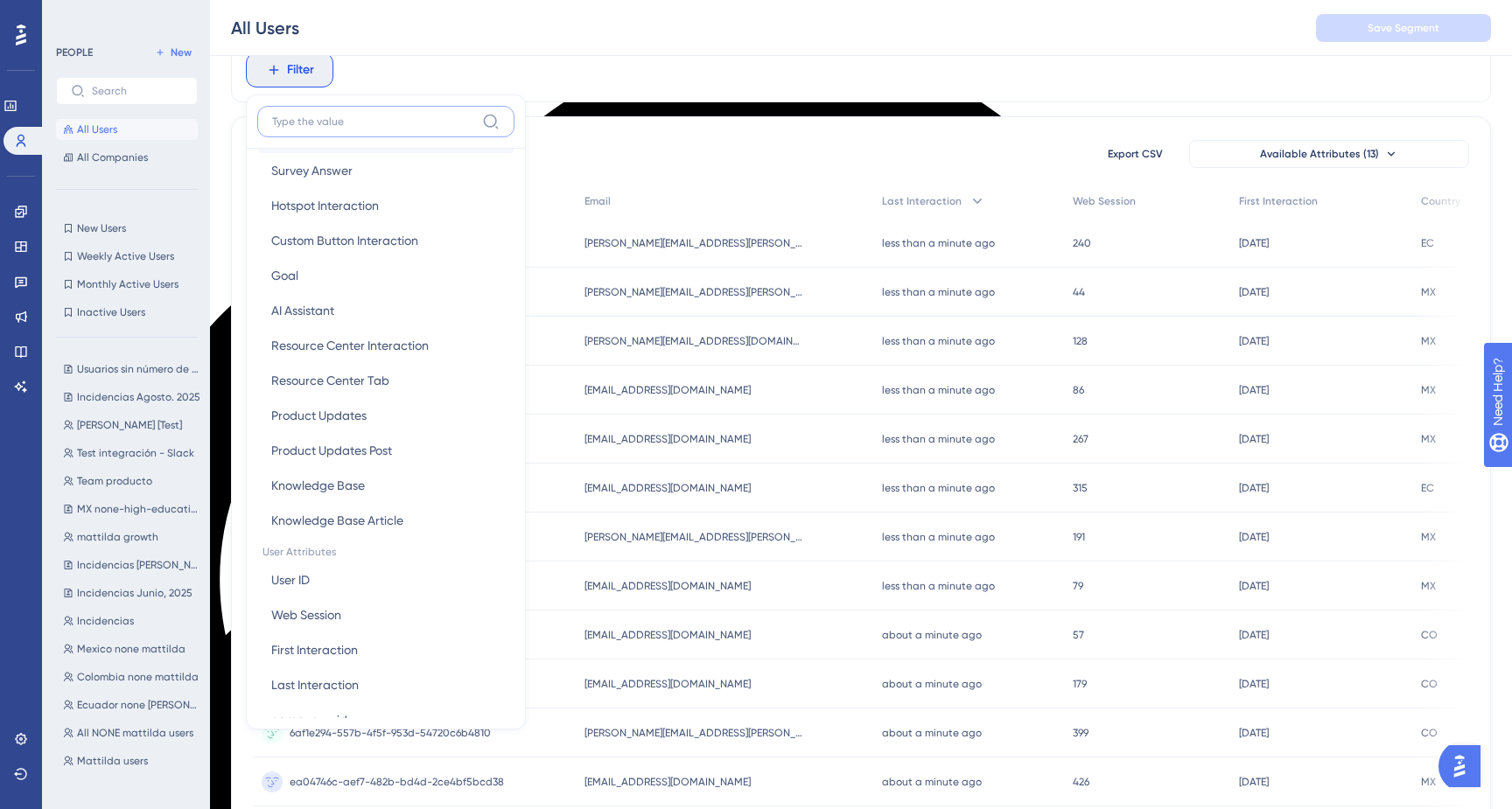
scroll to position [739, 0]
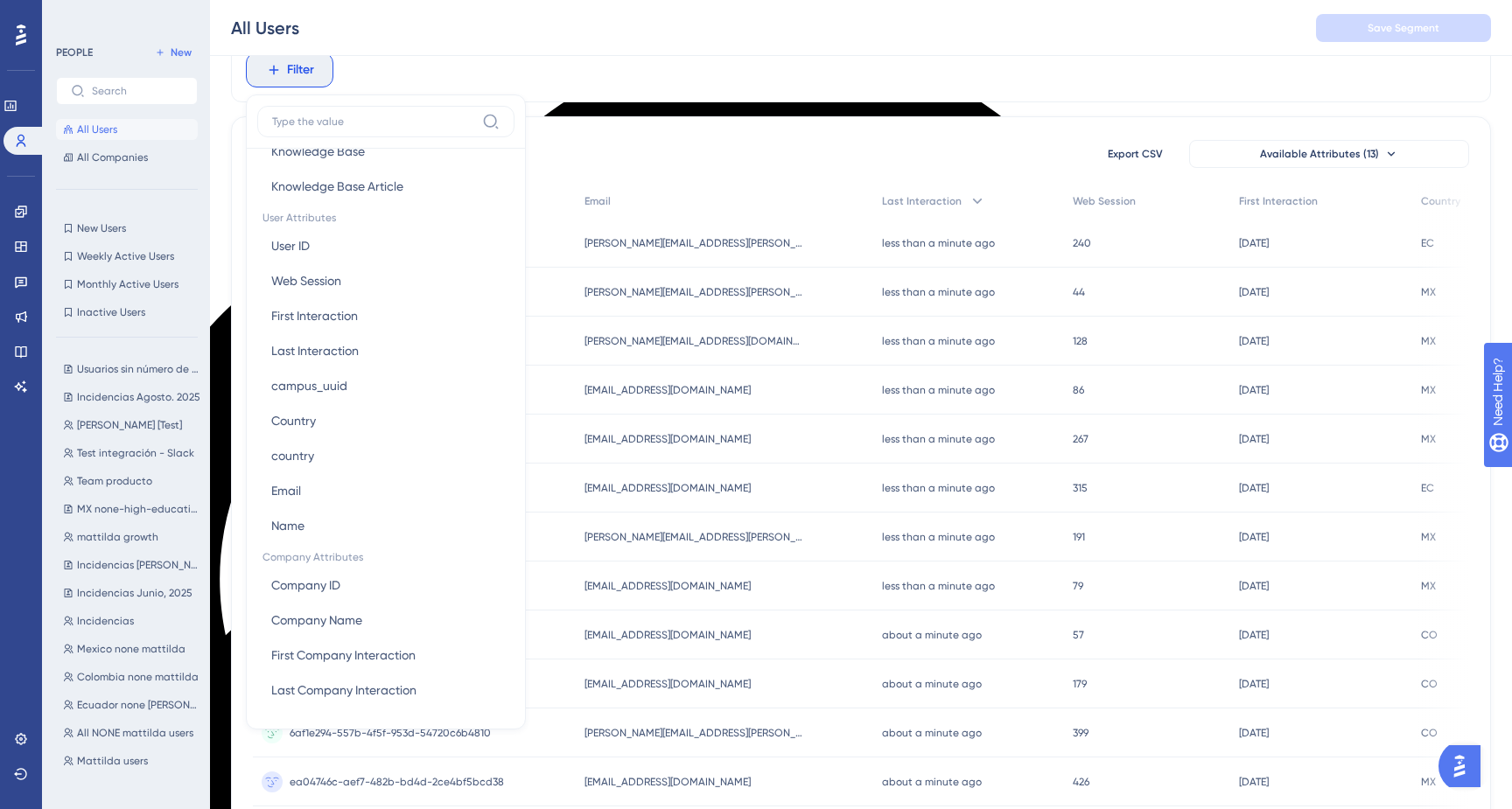
click at [562, 82] on div "Filter Browser Attributes Language Language Browser Browser Device Device Opera…" at bounding box center [861, 70] width 1260 height 64
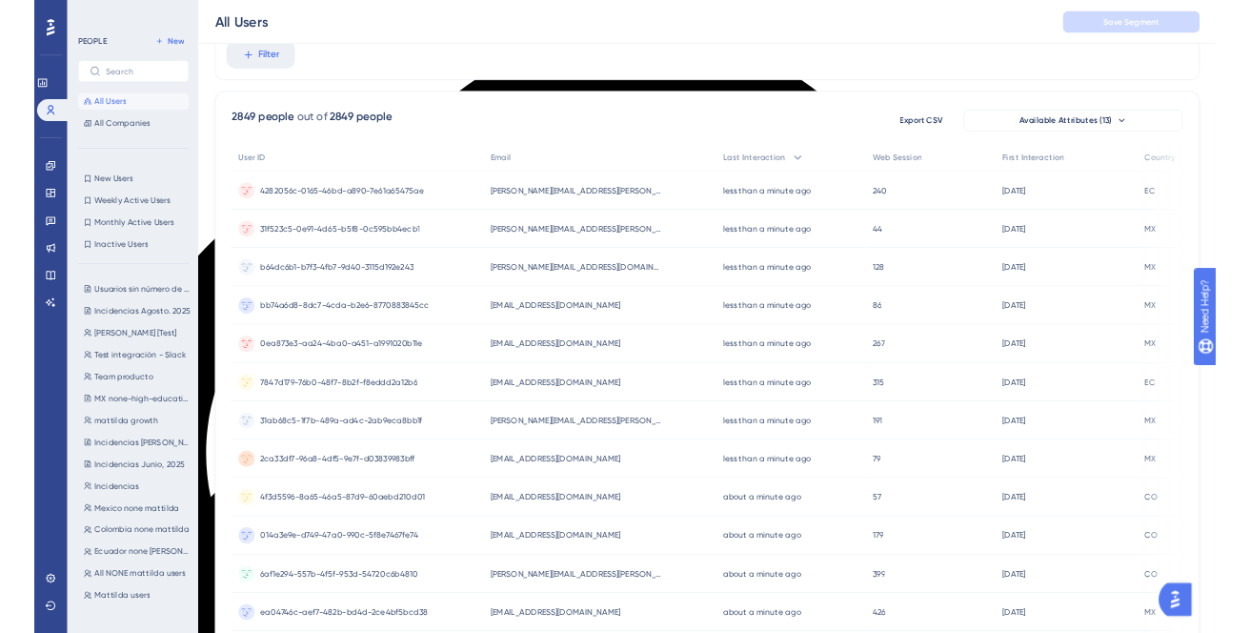
scroll to position [0, 0]
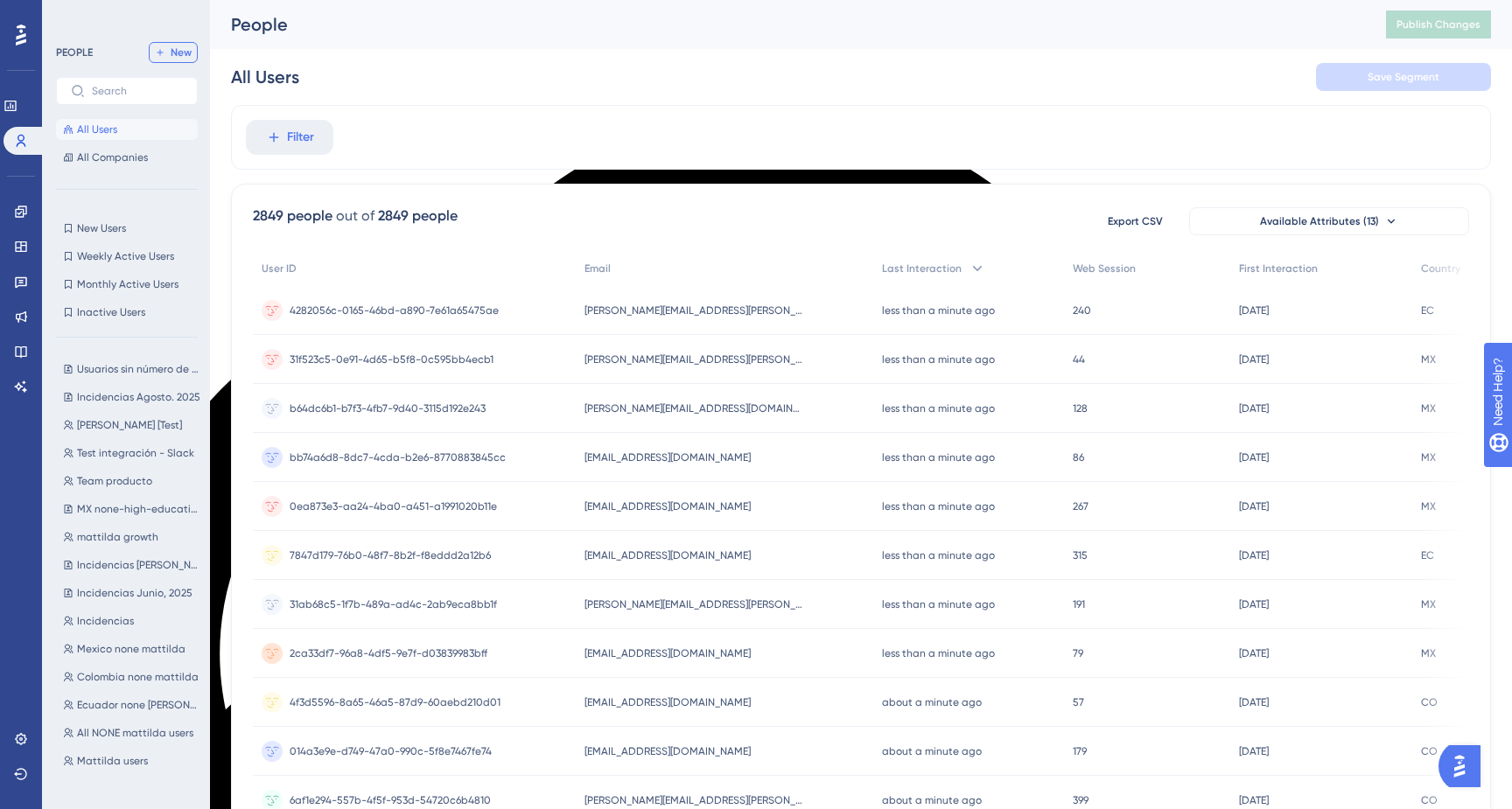
click at [180, 50] on span "New" at bounding box center [181, 52] width 21 height 14
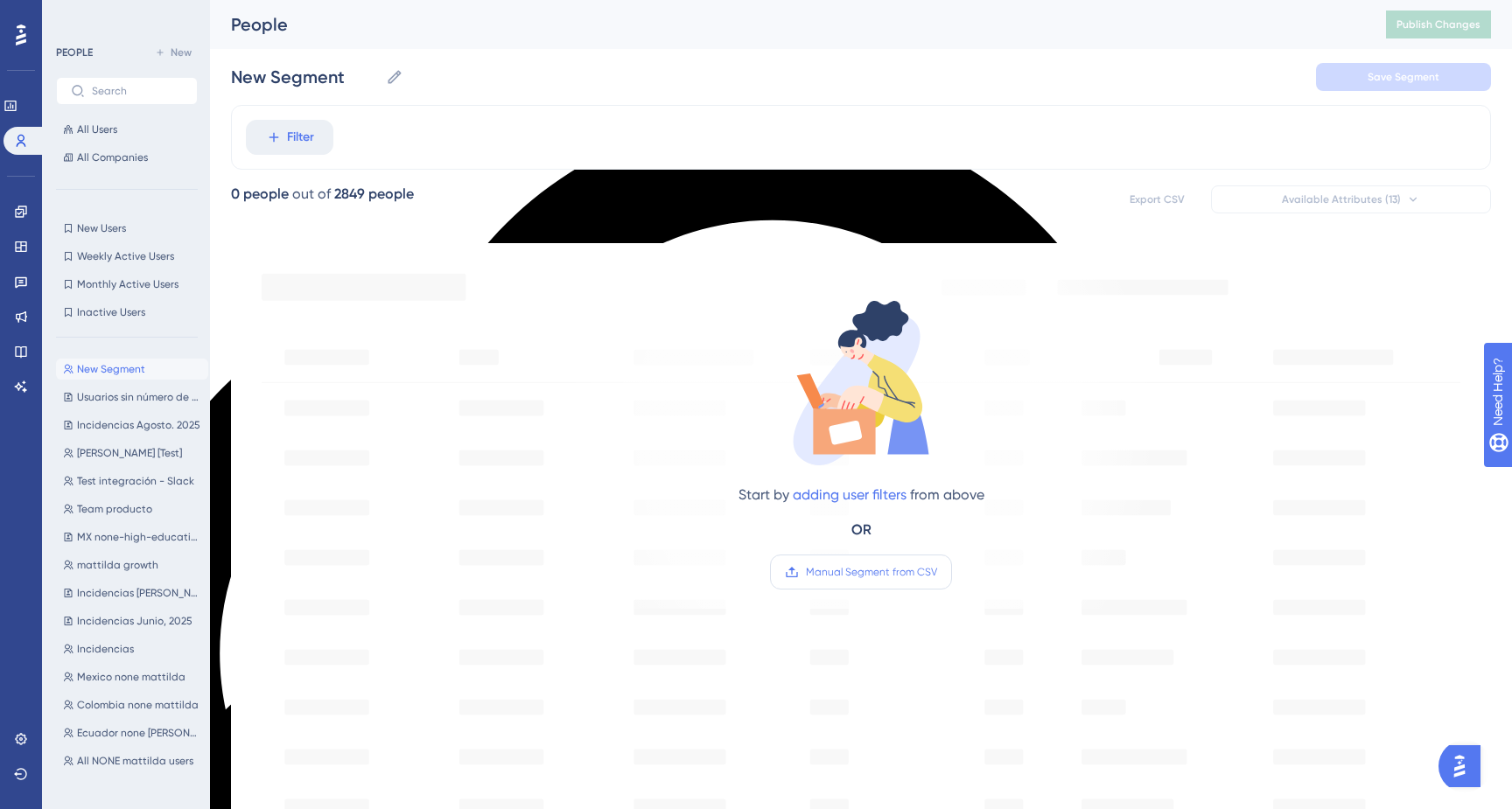
click at [874, 571] on span "Manual Segment from CSV" at bounding box center [871, 571] width 131 height 14
click at [937, 572] on input "Manual Segment from CSV" at bounding box center [937, 572] width 0 height 0
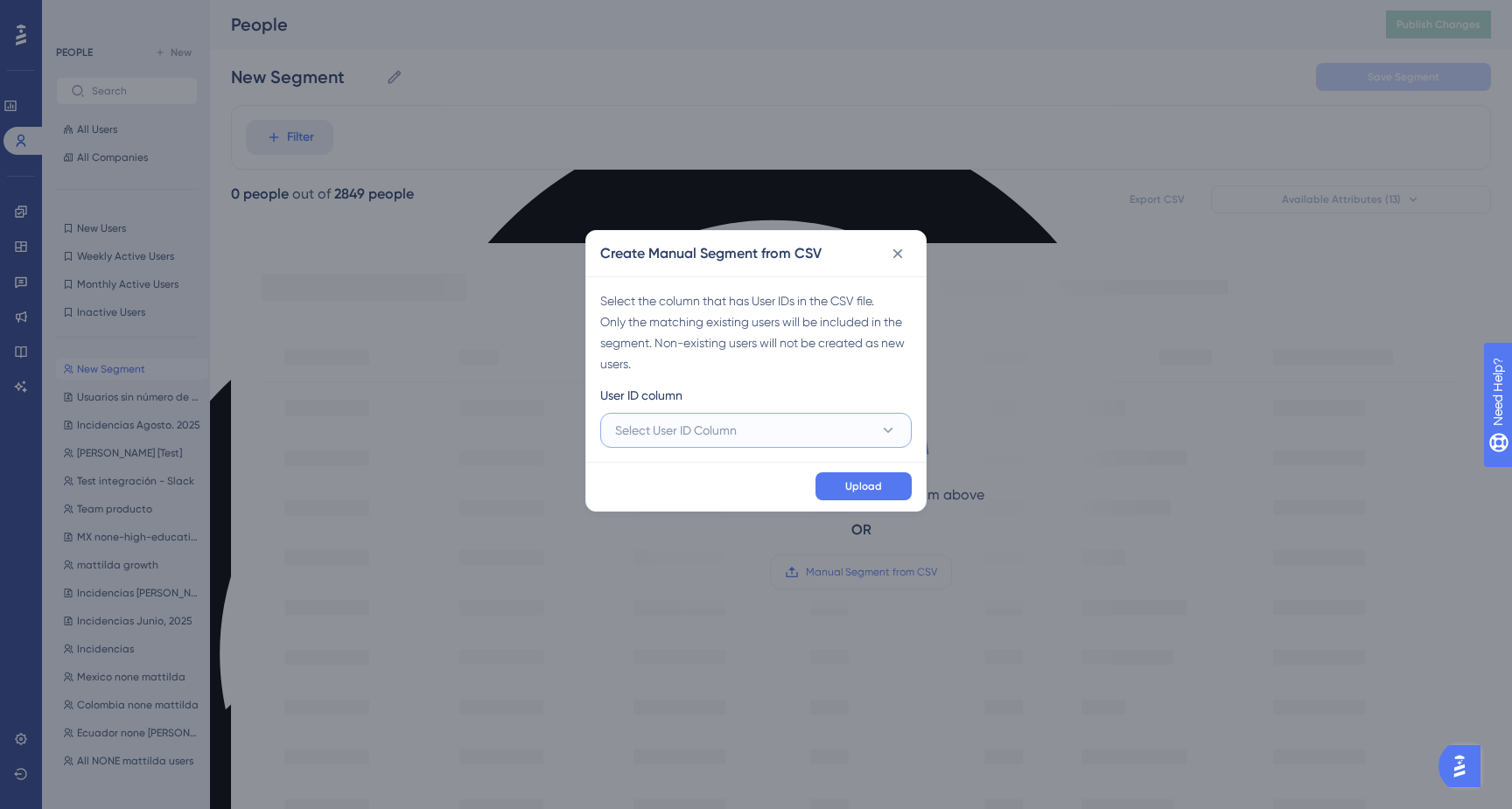
click at [754, 428] on button "Select User ID Column" at bounding box center [755, 431] width 311 height 35
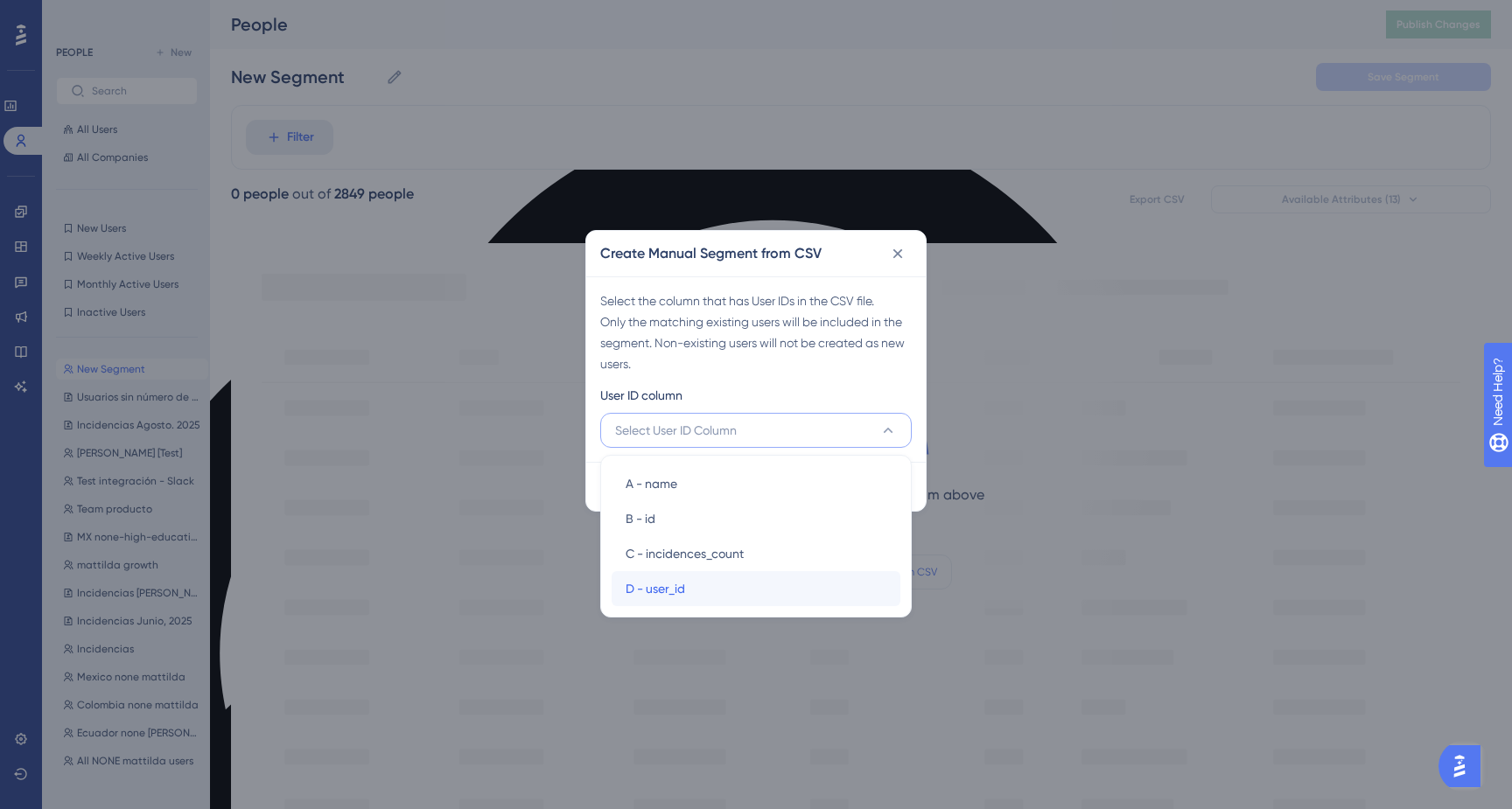
click at [689, 584] on div "D - user_id D - user_id" at bounding box center [756, 589] width 261 height 35
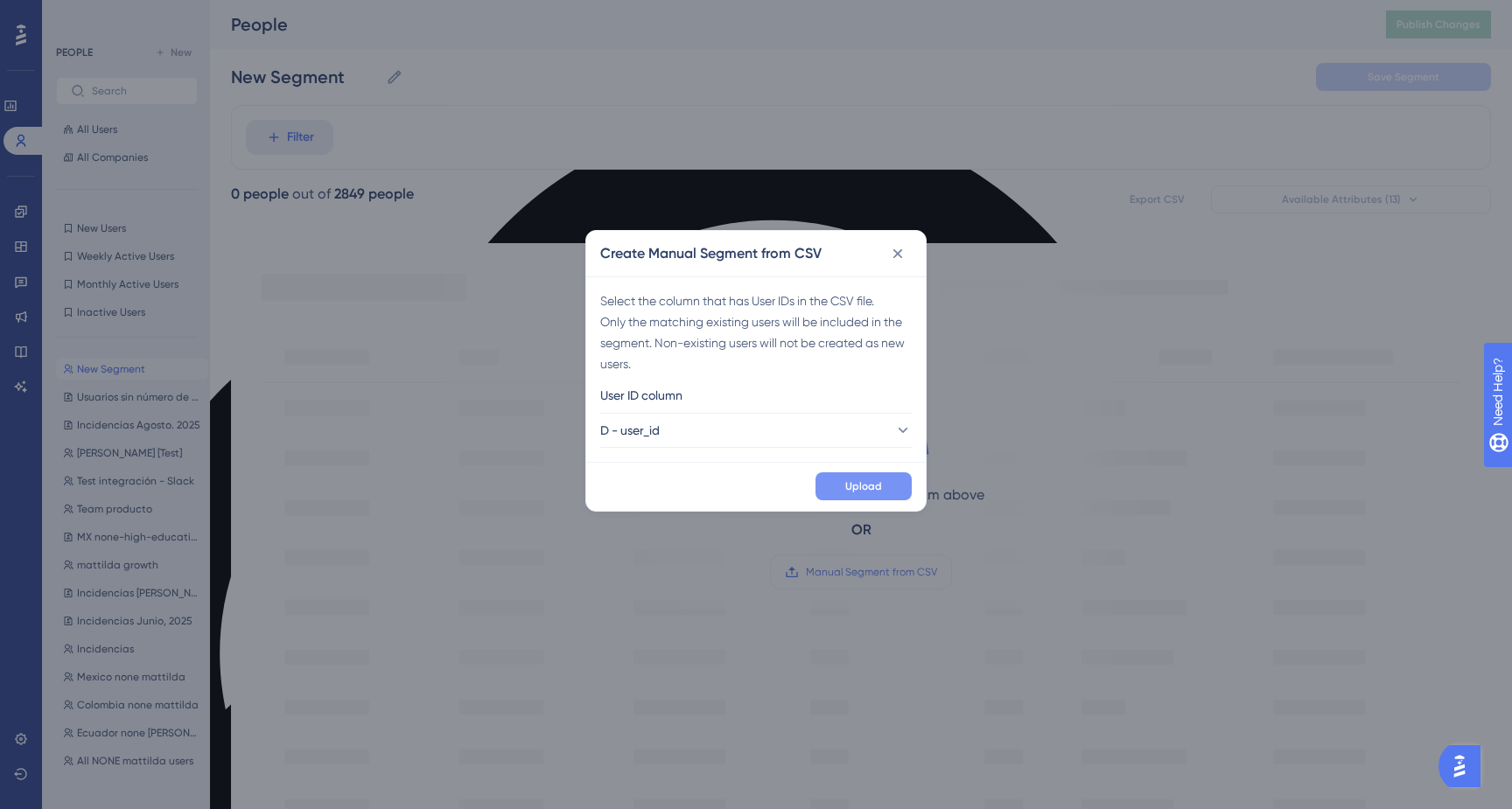
click at [870, 490] on span "Upload" at bounding box center [863, 486] width 37 height 14
